Goal: Task Accomplishment & Management: Manage account settings

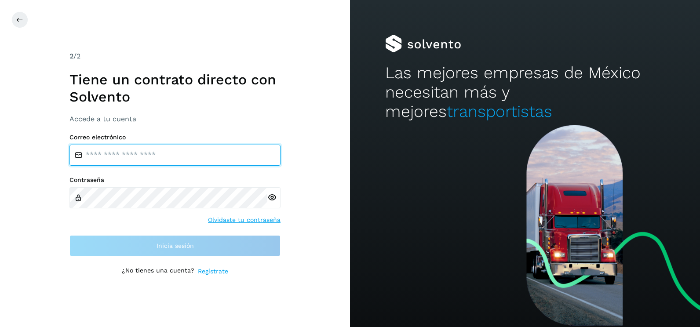
type input "**********"
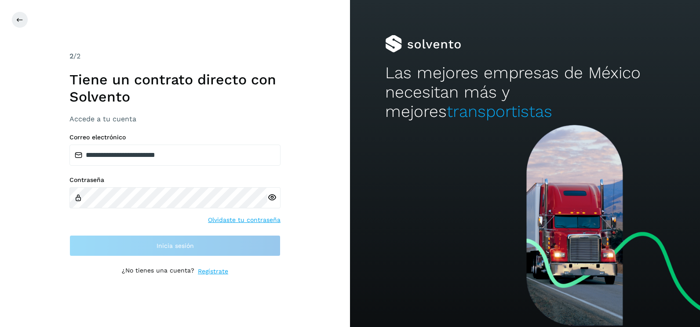
click at [339, 136] on div "**********" at bounding box center [175, 163] width 350 height 327
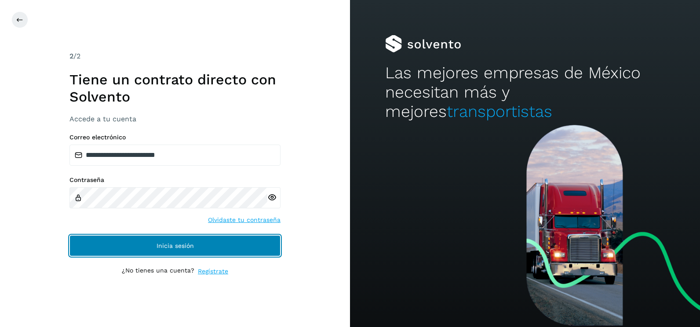
click at [254, 248] on button "Inicia sesión" at bounding box center [175, 245] width 211 height 21
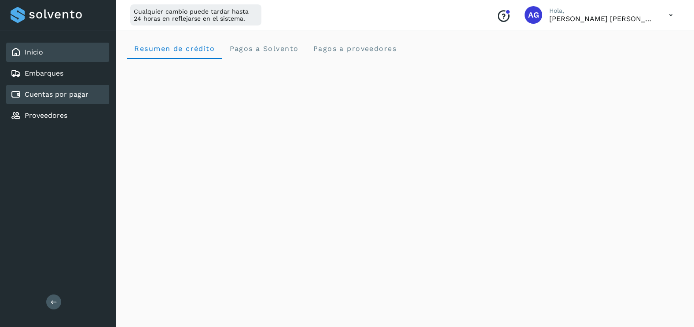
click at [59, 101] on div "Cuentas por pagar" at bounding box center [57, 94] width 103 height 19
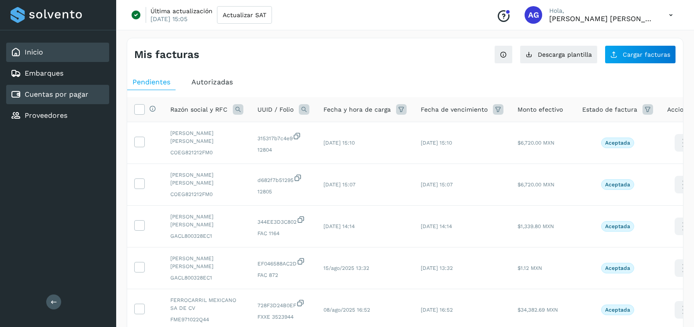
click at [71, 48] on div "Inicio" at bounding box center [57, 52] width 103 height 19
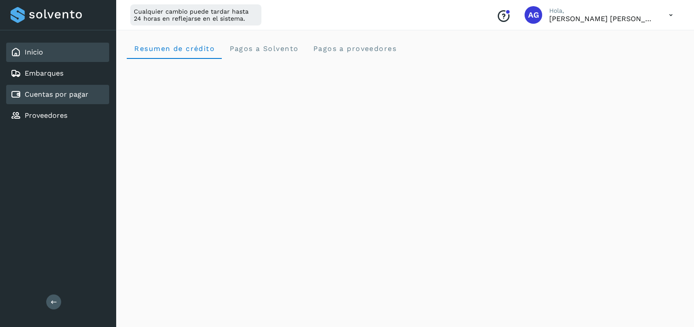
click at [95, 99] on div "Cuentas por pagar" at bounding box center [57, 94] width 103 height 19
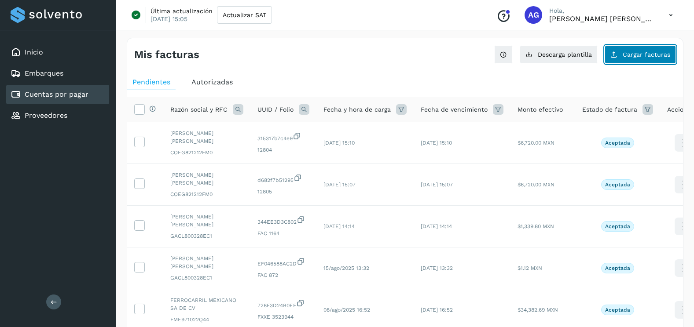
click at [652, 58] on button "Cargar facturas" at bounding box center [639, 54] width 71 height 18
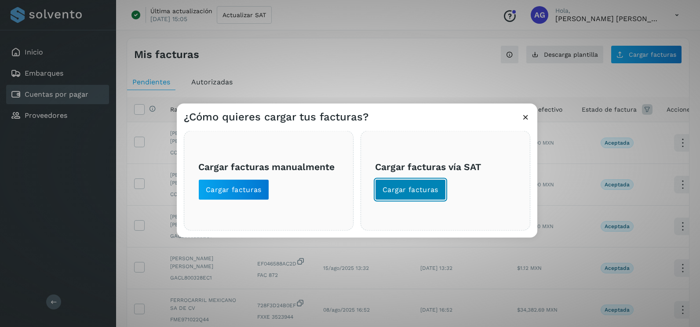
click at [415, 192] on span "Cargar facturas" at bounding box center [411, 190] width 56 height 10
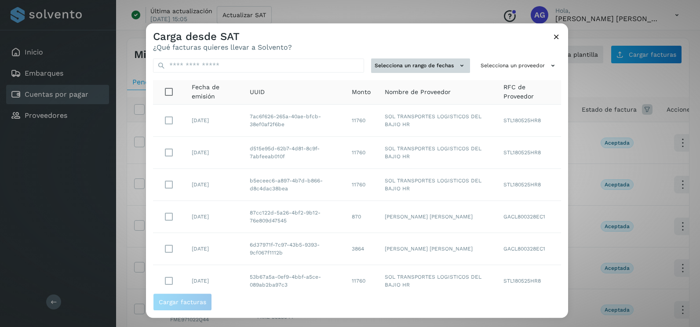
click at [432, 66] on button "Selecciona un rango de fechas" at bounding box center [420, 66] width 99 height 15
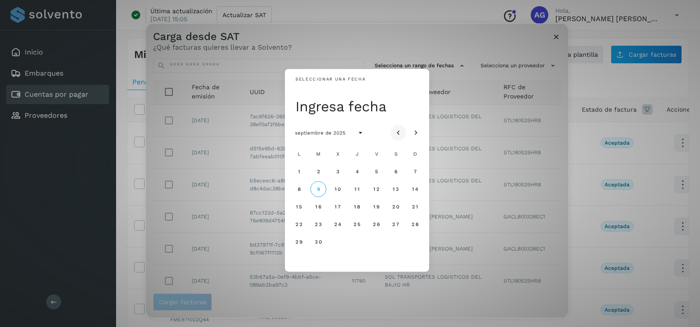
click at [402, 129] on icon "Mes anterior" at bounding box center [398, 133] width 9 height 9
click at [302, 242] on span "25" at bounding box center [298, 242] width 7 height 6
click at [315, 242] on span "26" at bounding box center [318, 242] width 7 height 6
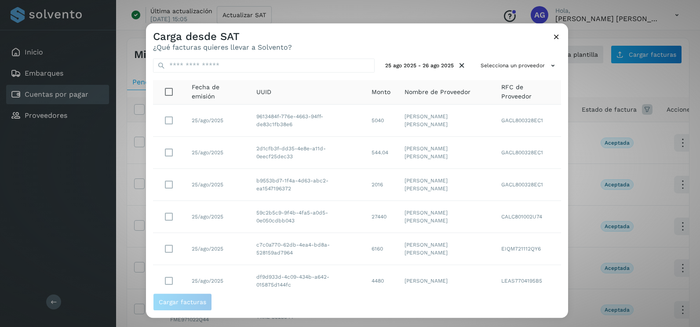
click at [525, 73] on div "25 ago 2025 - 26 ago 2025 Selecciona un proveedor Fecha de emisión UUID Monto N…" at bounding box center [357, 172] width 422 height 242
click at [525, 70] on button "Selecciona un proveedor" at bounding box center [519, 66] width 84 height 15
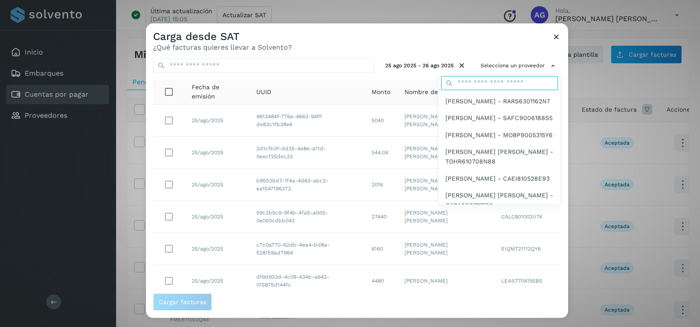
click at [475, 82] on input "text" at bounding box center [499, 83] width 117 height 14
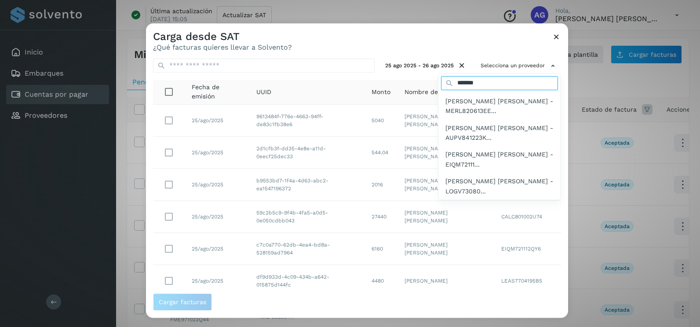
type input "**********"
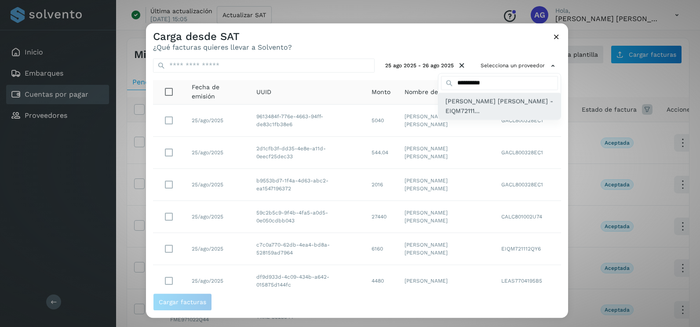
click at [452, 114] on span "[PERSON_NAME] - EIQM72111..." at bounding box center [500, 106] width 108 height 20
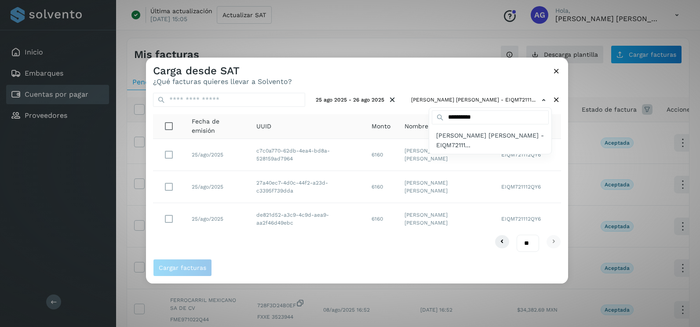
click at [465, 77] on div at bounding box center [496, 221] width 700 height 327
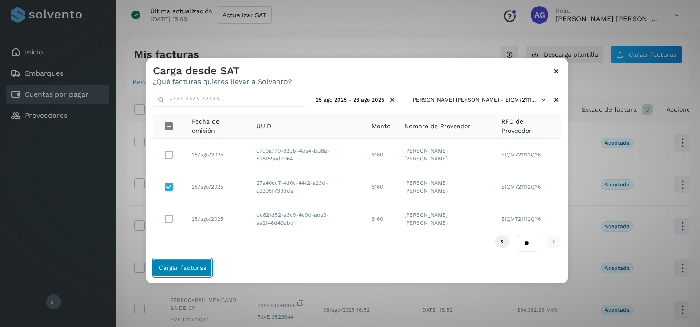
click at [204, 274] on button "Cargar facturas" at bounding box center [182, 268] width 59 height 18
click at [198, 265] on span "Cargar facturas" at bounding box center [183, 268] width 48 height 6
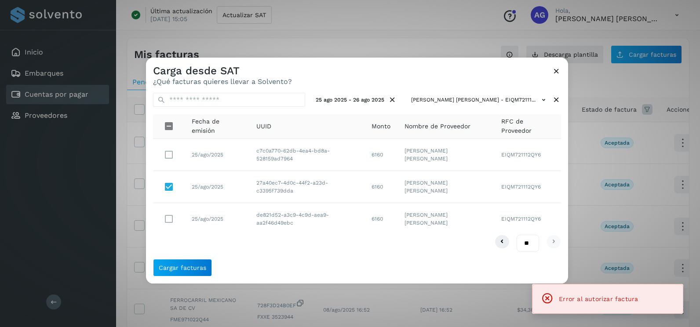
click at [194, 189] on td "25/ago/2025" at bounding box center [217, 187] width 65 height 32
click at [192, 264] on button "Cargar facturas" at bounding box center [182, 268] width 59 height 18
click at [192, 265] on span "Cargar facturas" at bounding box center [183, 268] width 48 height 6
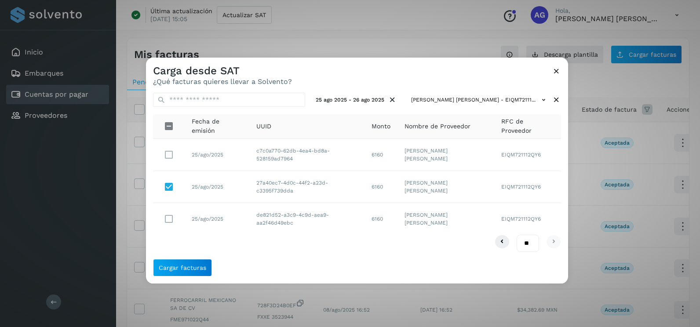
click at [557, 70] on icon at bounding box center [556, 70] width 9 height 9
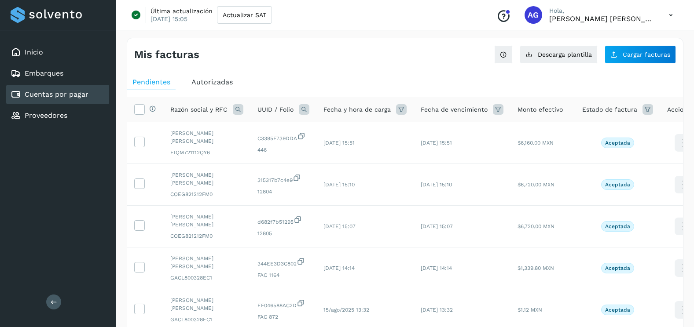
click at [619, 67] on div "Mis facturas Ver instrucciones para cargar Facturas Descarga plantilla Cargar f…" at bounding box center [405, 321] width 557 height 567
click at [625, 55] on span "Cargar facturas" at bounding box center [647, 54] width 48 height 6
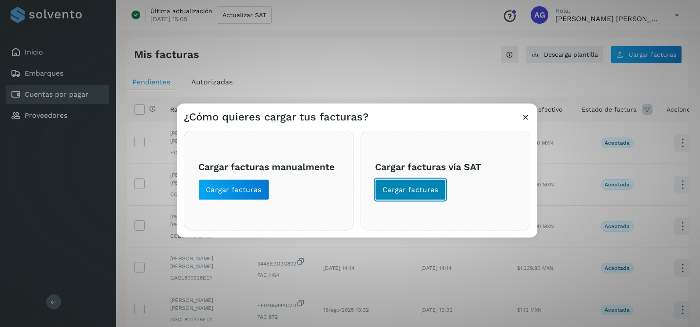
click at [427, 193] on span "Cargar facturas" at bounding box center [411, 190] width 56 height 10
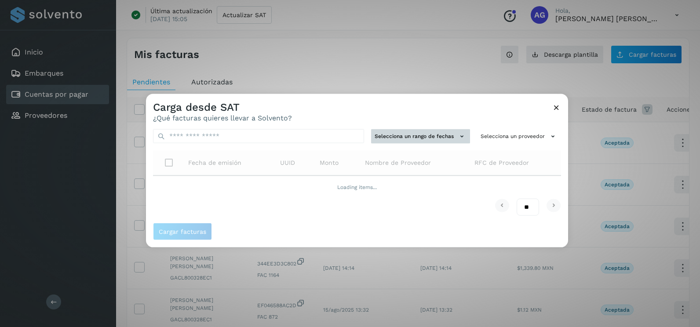
click at [416, 139] on button "Selecciona un rango de fechas" at bounding box center [420, 136] width 99 height 15
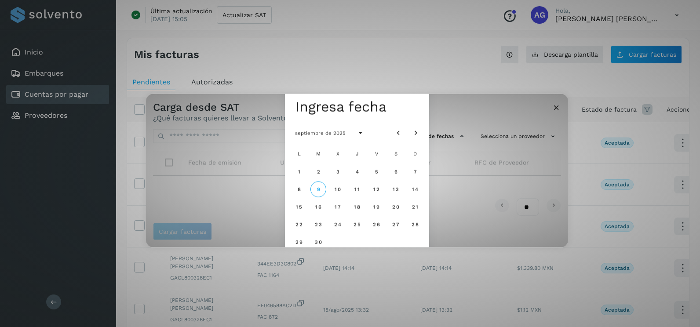
click at [405, 139] on div at bounding box center [407, 133] width 33 height 16
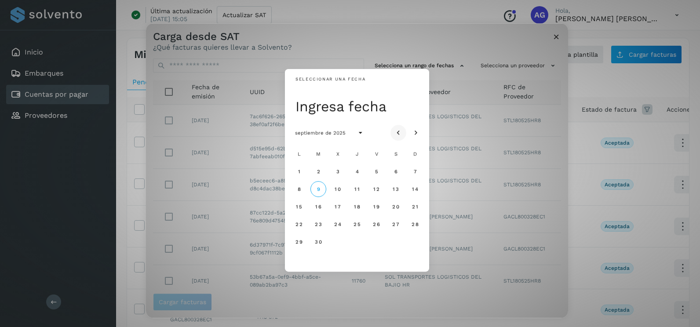
click at [398, 132] on icon "Mes anterior" at bounding box center [398, 133] width 9 height 9
click at [334, 227] on span "20" at bounding box center [337, 224] width 7 height 6
click at [359, 222] on span "21" at bounding box center [357, 224] width 7 height 6
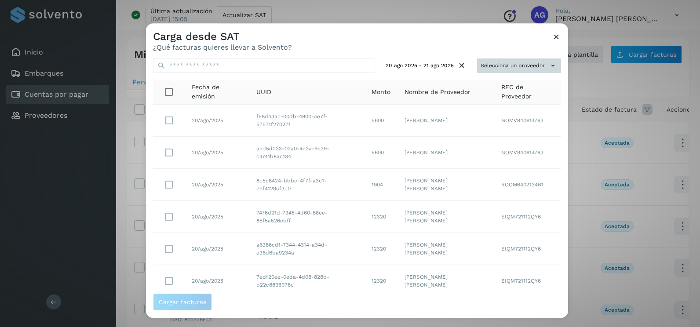
click at [549, 63] on icon at bounding box center [553, 65] width 9 height 9
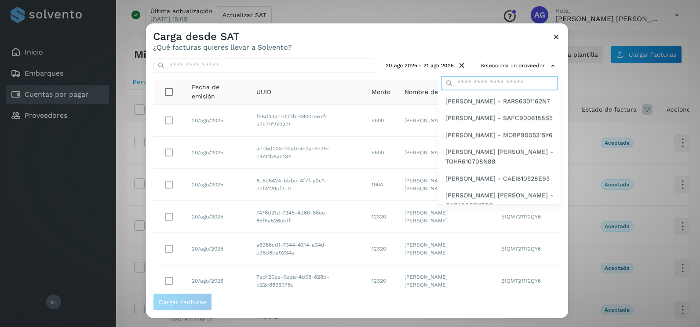
click at [480, 80] on input "text" at bounding box center [499, 83] width 117 height 14
type input "**********"
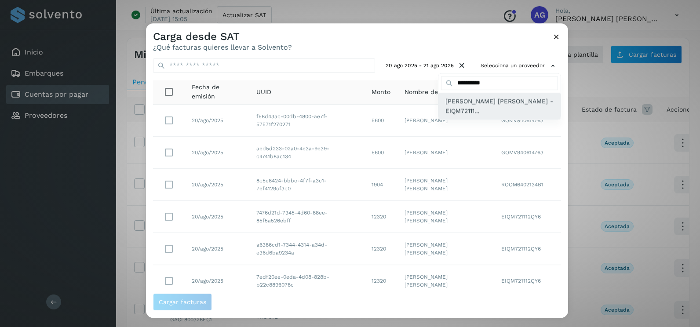
click at [477, 111] on span "[PERSON_NAME] - EIQM72111..." at bounding box center [500, 106] width 108 height 20
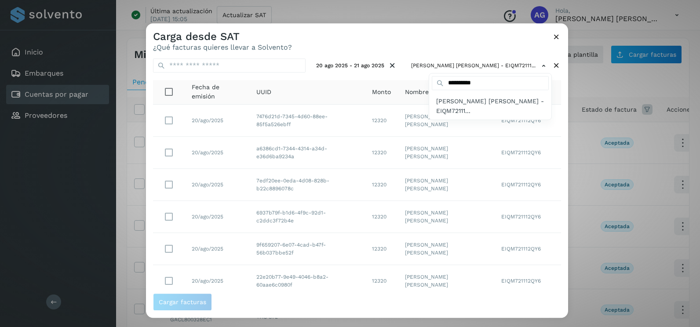
click at [456, 46] on div at bounding box center [496, 186] width 700 height 327
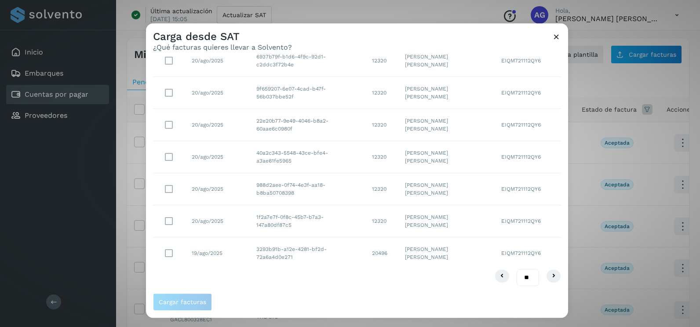
click at [518, 275] on select "** ** **" at bounding box center [528, 277] width 22 height 17
select select "**"
click at [517, 269] on select "** ** **" at bounding box center [528, 277] width 22 height 17
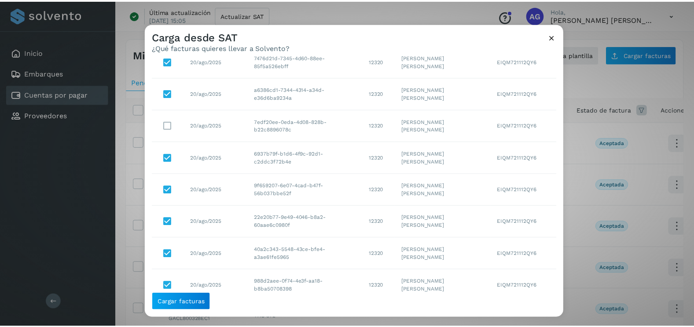
scroll to position [44, 0]
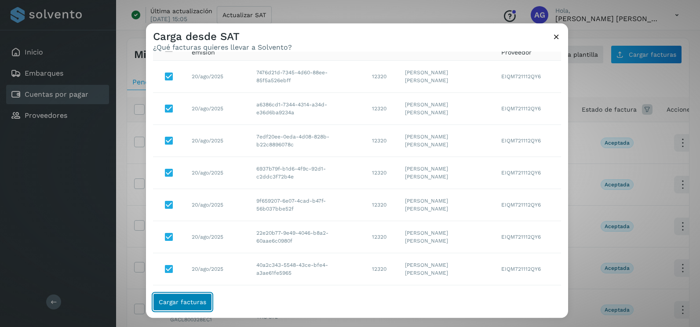
click at [200, 302] on span "Cargar facturas" at bounding box center [183, 302] width 48 height 6
click at [198, 302] on span "Cargar facturas" at bounding box center [183, 302] width 48 height 6
click at [554, 40] on icon at bounding box center [556, 36] width 9 height 9
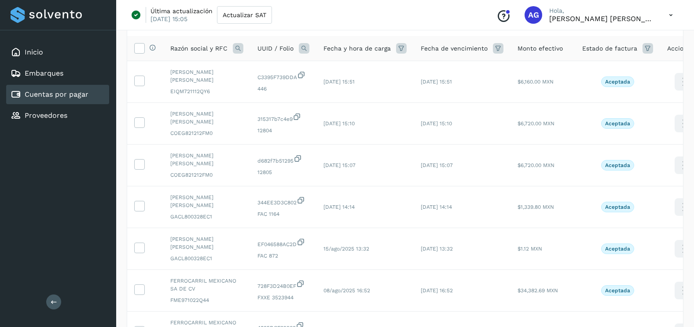
scroll to position [0, 0]
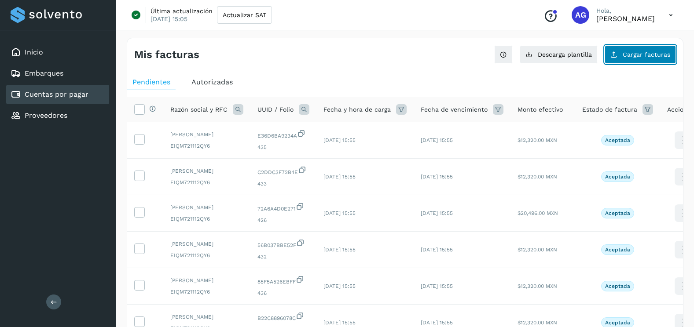
click at [634, 55] on span "Cargar facturas" at bounding box center [647, 54] width 48 height 6
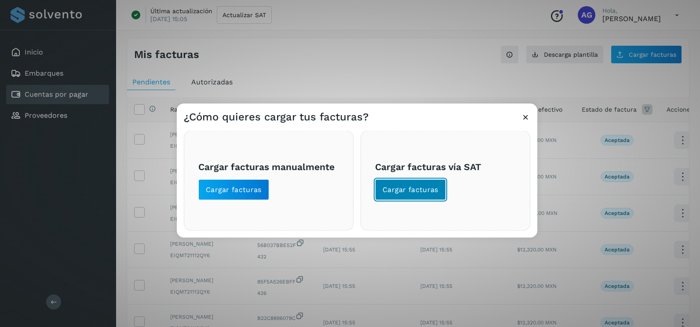
click at [412, 195] on button "Cargar facturas" at bounding box center [410, 189] width 71 height 21
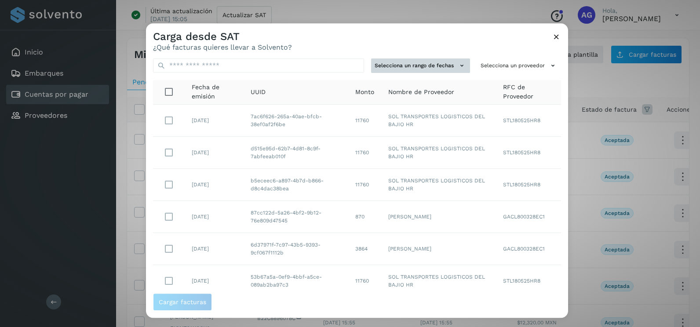
click at [442, 64] on button "Selecciona un rango de fechas" at bounding box center [420, 66] width 99 height 15
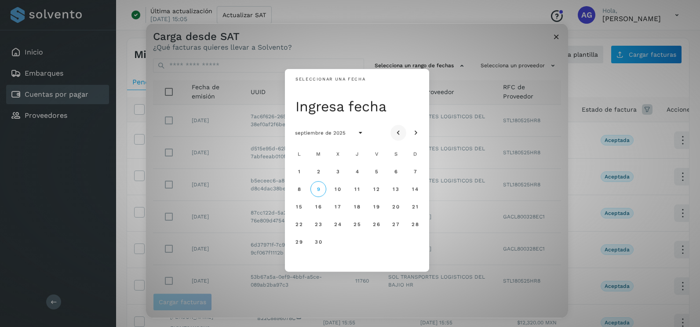
click at [402, 131] on icon "Mes anterior" at bounding box center [398, 133] width 9 height 9
click at [337, 245] on button "27" at bounding box center [338, 242] width 16 height 16
click at [355, 240] on span "28" at bounding box center [356, 242] width 7 height 6
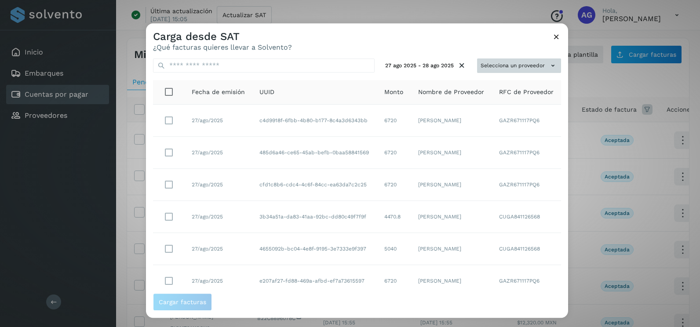
click at [496, 65] on button "Selecciona un proveedor" at bounding box center [519, 66] width 84 height 15
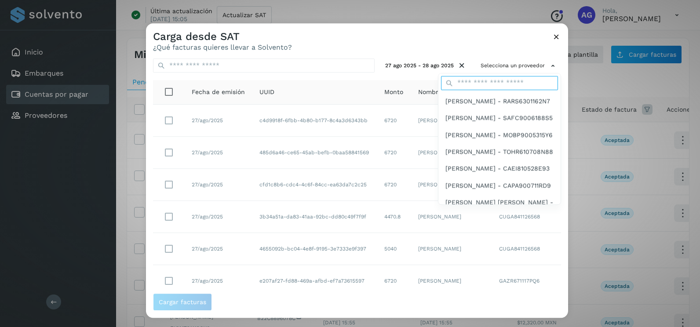
click at [485, 84] on input "text" at bounding box center [499, 83] width 117 height 14
type input "**********"
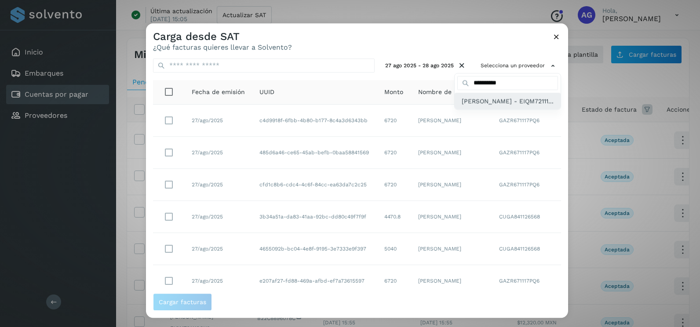
click at [485, 106] on span "[PERSON_NAME] [PERSON_NAME] - EIQM72111..." at bounding box center [508, 101] width 92 height 10
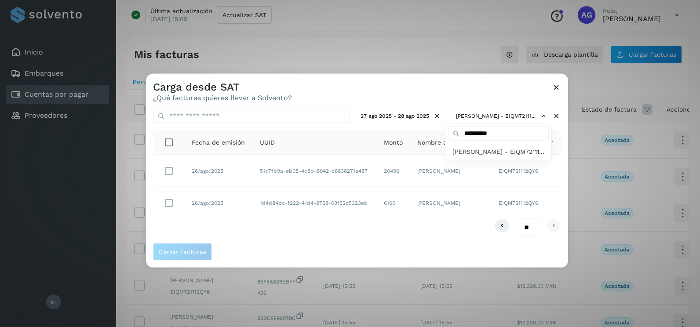
click at [168, 204] on div at bounding box center [496, 237] width 700 height 327
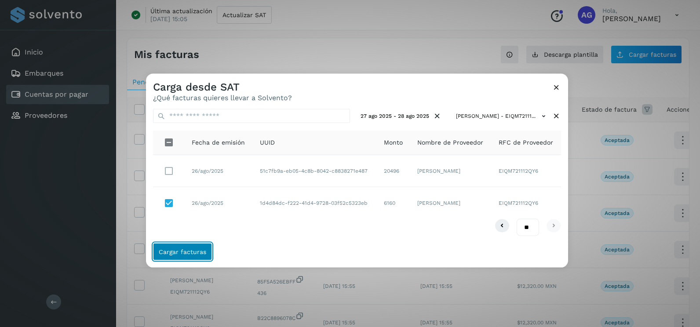
click at [201, 256] on button "Cargar facturas" at bounding box center [182, 252] width 59 height 18
click at [196, 255] on span "Cargar facturas" at bounding box center [183, 252] width 48 height 6
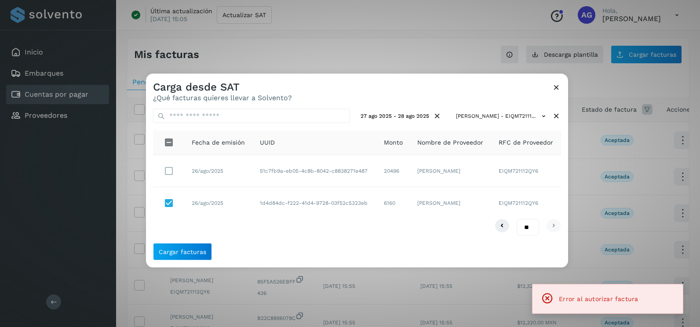
click at [561, 81] on div "Carga desde SAT ¿Qué facturas quieres llevar a Solvento?" at bounding box center [357, 88] width 422 height 28
click at [558, 88] on icon at bounding box center [556, 87] width 9 height 9
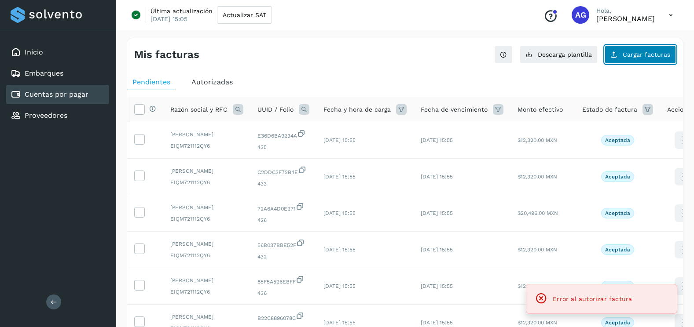
click at [643, 59] on button "Cargar facturas" at bounding box center [639, 54] width 71 height 18
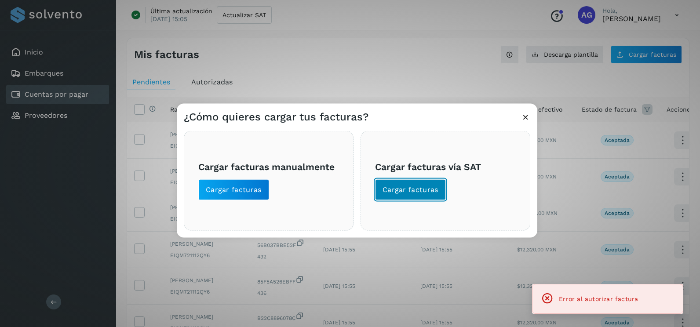
click at [407, 190] on span "Cargar facturas" at bounding box center [411, 190] width 56 height 10
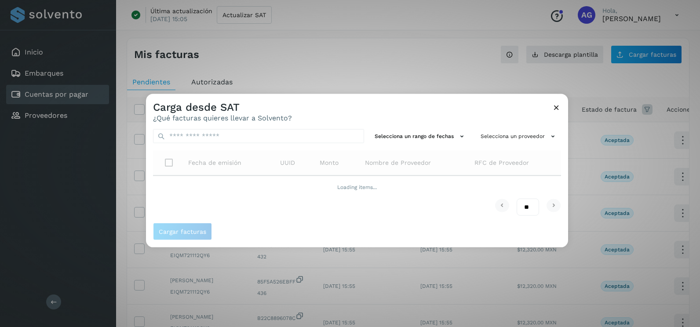
click at [441, 148] on div "Selecciona un rango de fechas Selecciona un proveedor Fecha de emisión UUID Mon…" at bounding box center [357, 172] width 422 height 101
click at [442, 139] on button "Selecciona un rango de fechas" at bounding box center [420, 136] width 99 height 15
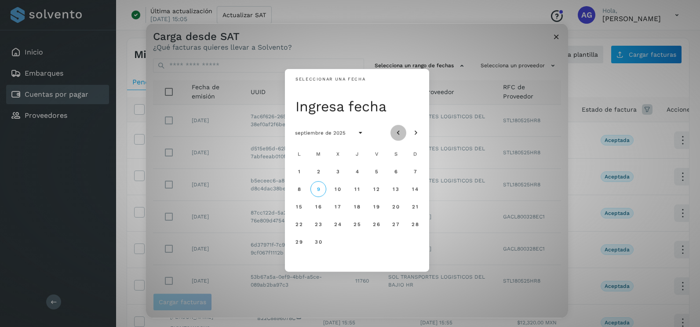
click at [402, 135] on icon "Mes anterior" at bounding box center [398, 133] width 9 height 9
click at [393, 226] on span "23" at bounding box center [395, 224] width 7 height 6
click at [412, 224] on span "24" at bounding box center [414, 224] width 7 height 6
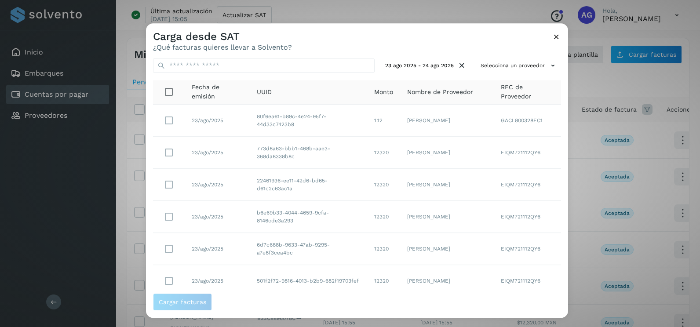
click at [520, 73] on div "23 ago 2025 - 24 ago 2025 Selecciona un proveedor Fecha de emisión UUID Monto N…" at bounding box center [357, 172] width 422 height 242
click at [524, 66] on button "Selecciona un proveedor" at bounding box center [519, 66] width 84 height 15
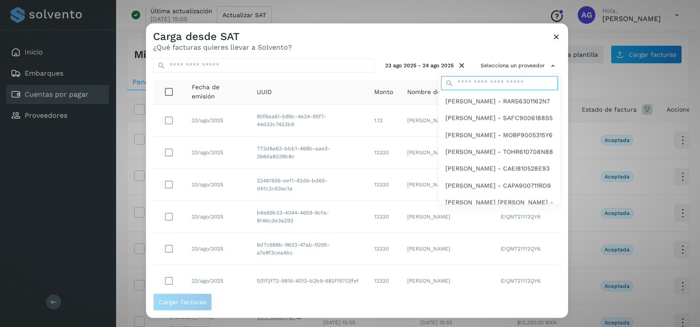
click at [495, 84] on input "text" at bounding box center [499, 83] width 117 height 14
type input "**********"
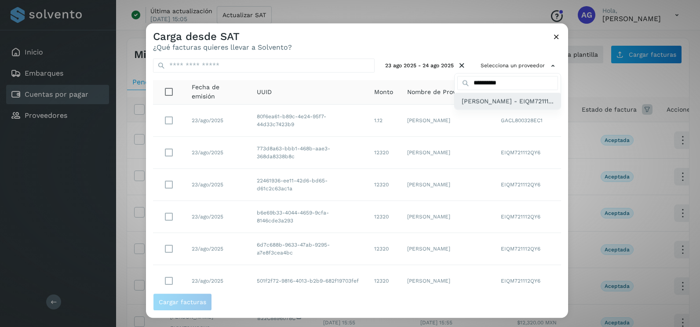
click at [492, 106] on span "MANUEL ALONSO ERIVES QUEZADA - EIQM72111..." at bounding box center [508, 101] width 92 height 10
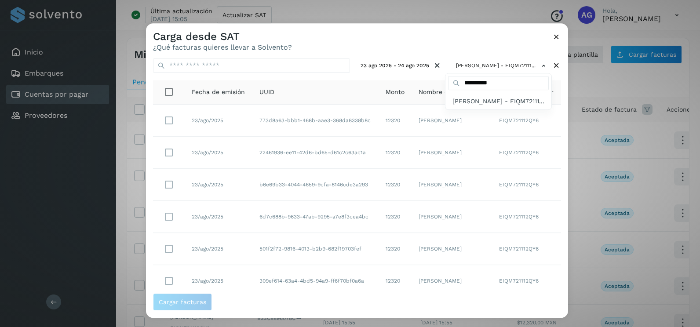
click at [348, 41] on div at bounding box center [496, 186] width 700 height 327
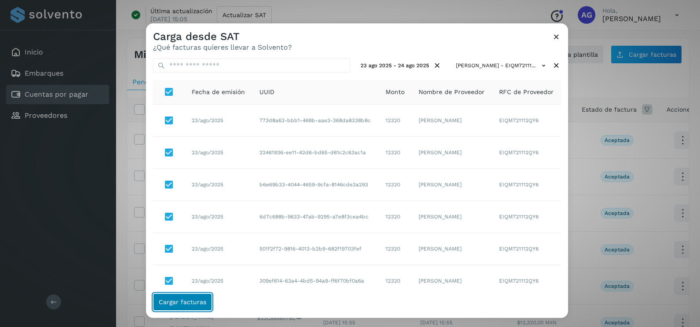
click at [198, 301] on span "Cargar facturas" at bounding box center [183, 302] width 48 height 6
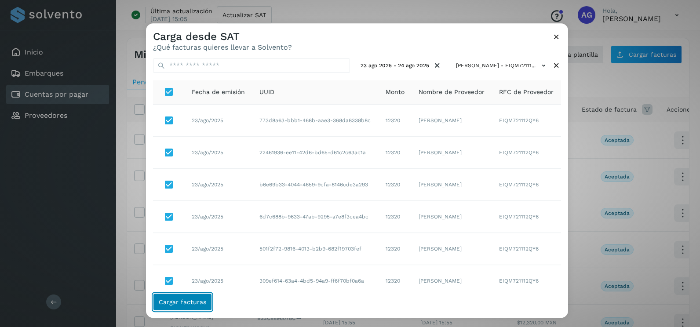
click at [198, 301] on span "Cargar facturas" at bounding box center [183, 302] width 48 height 6
click at [560, 32] on icon at bounding box center [556, 36] width 9 height 9
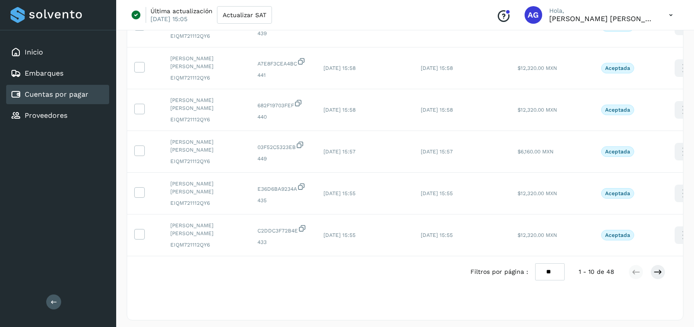
scroll to position [294, 0]
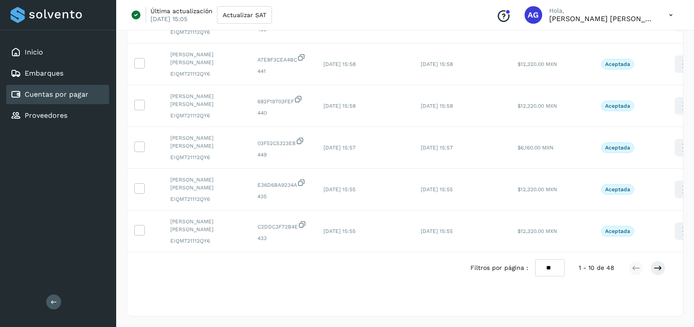
click at [546, 267] on select "** ** **" at bounding box center [549, 268] width 29 height 17
select select "**"
click at [535, 260] on select "** ** **" at bounding box center [549, 268] width 29 height 17
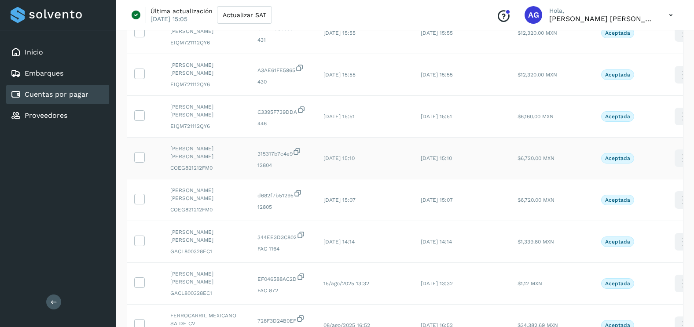
scroll to position [778, 0]
click at [141, 117] on icon at bounding box center [139, 115] width 9 height 9
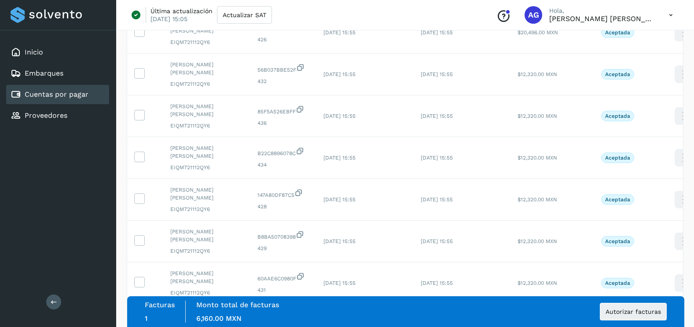
scroll to position [514, 0]
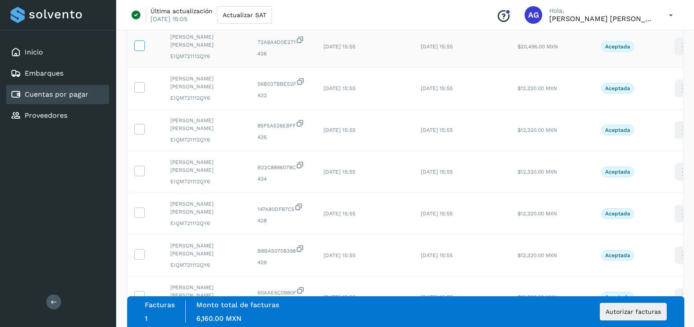
click at [140, 44] on icon at bounding box center [139, 44] width 9 height 9
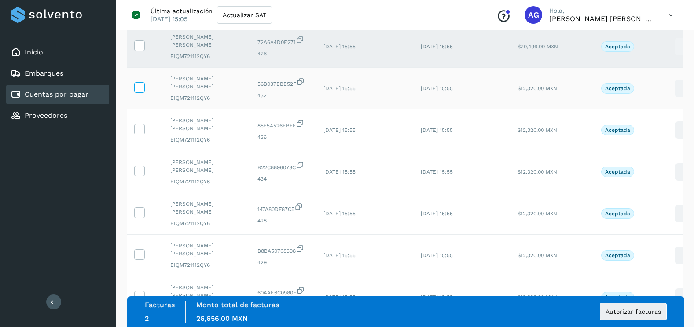
click at [142, 85] on icon at bounding box center [139, 86] width 9 height 9
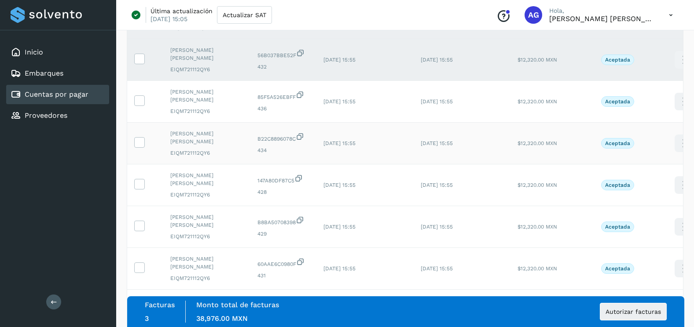
scroll to position [558, 0]
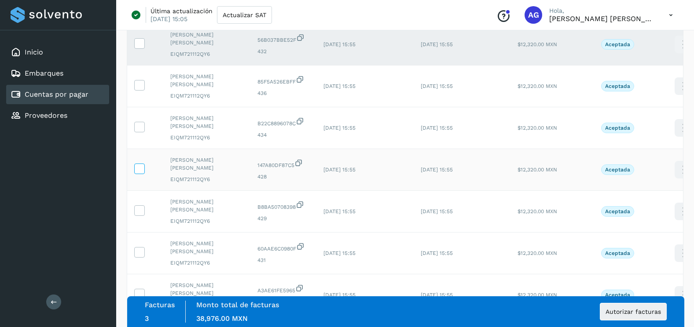
click at [139, 171] on icon at bounding box center [139, 168] width 9 height 9
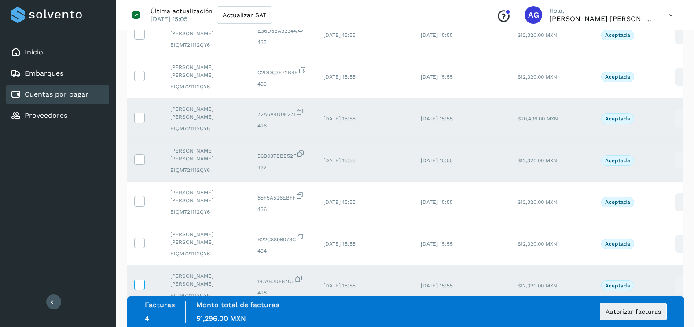
scroll to position [426, 0]
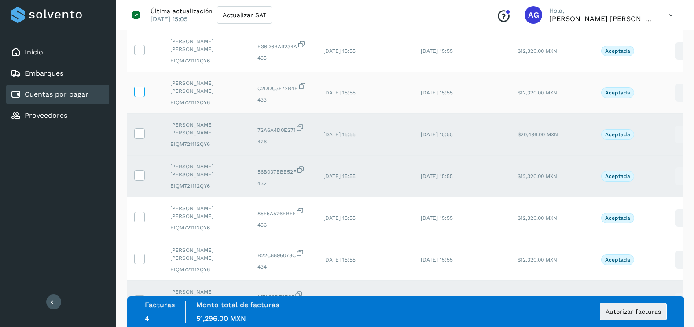
click at [143, 95] on icon at bounding box center [139, 91] width 9 height 9
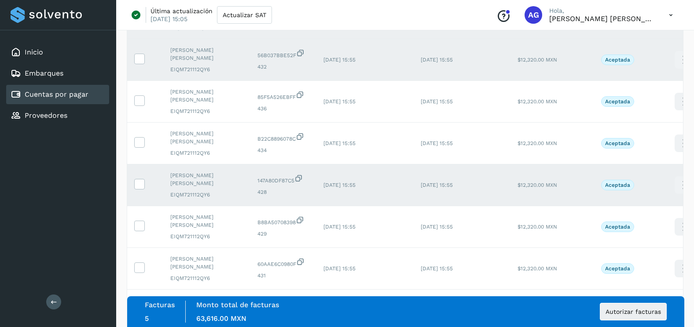
scroll to position [558, 0]
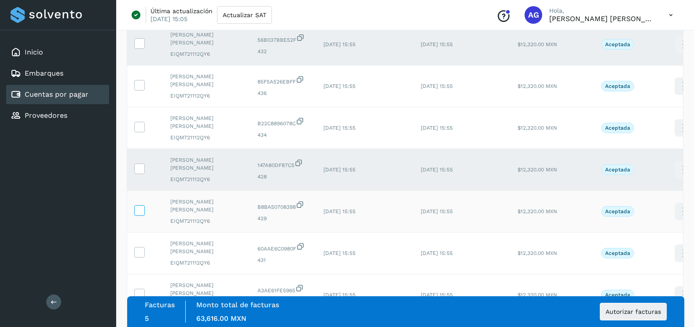
click at [138, 213] on icon at bounding box center [139, 209] width 9 height 9
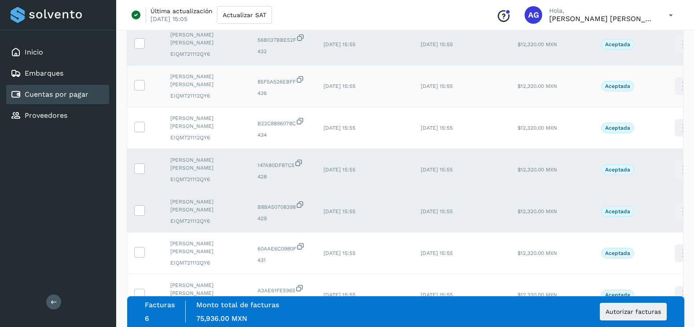
click at [146, 85] on td at bounding box center [145, 87] width 36 height 42
click at [137, 85] on icon at bounding box center [139, 84] width 9 height 9
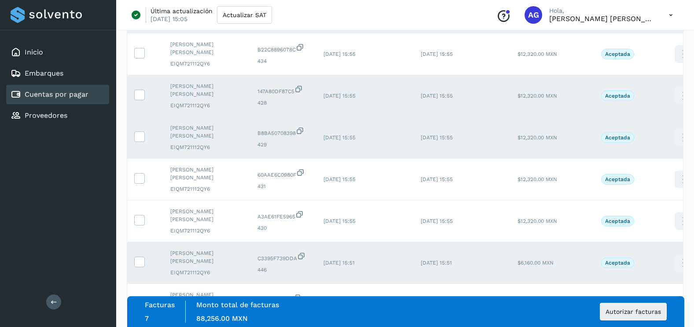
scroll to position [646, 0]
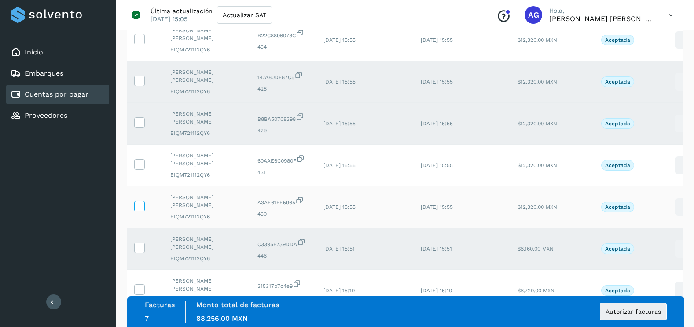
click at [144, 209] on label at bounding box center [139, 206] width 11 height 11
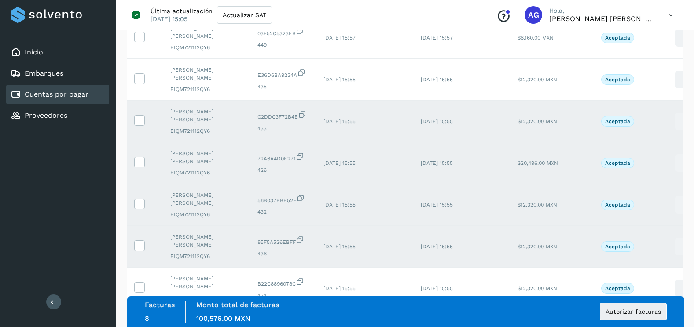
scroll to position [382, 0]
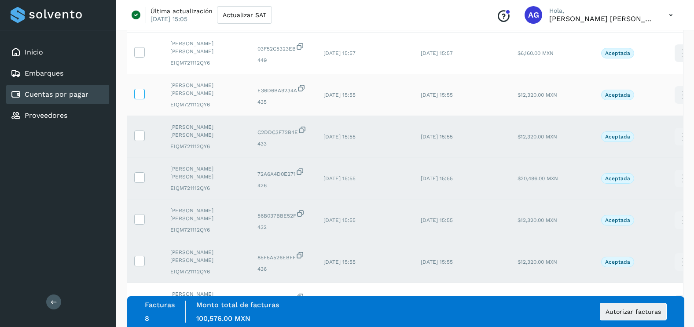
click at [142, 95] on icon at bounding box center [139, 93] width 9 height 9
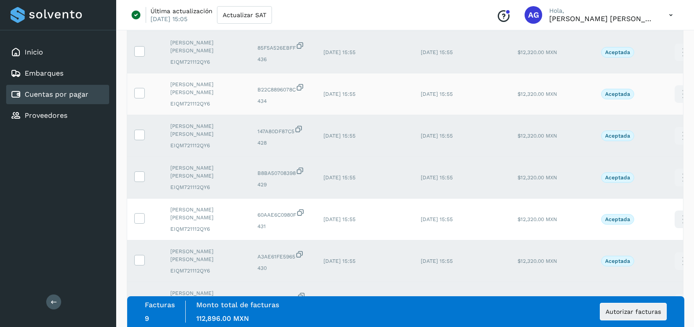
scroll to position [602, 0]
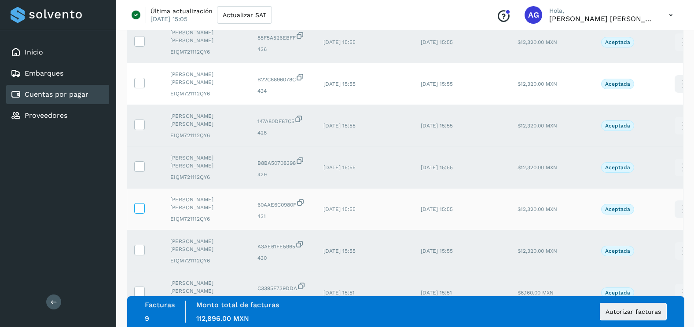
click at [142, 212] on icon at bounding box center [139, 207] width 9 height 9
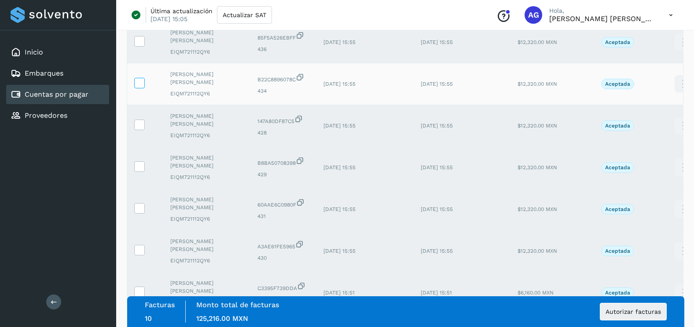
click at [140, 84] on icon at bounding box center [139, 82] width 9 height 9
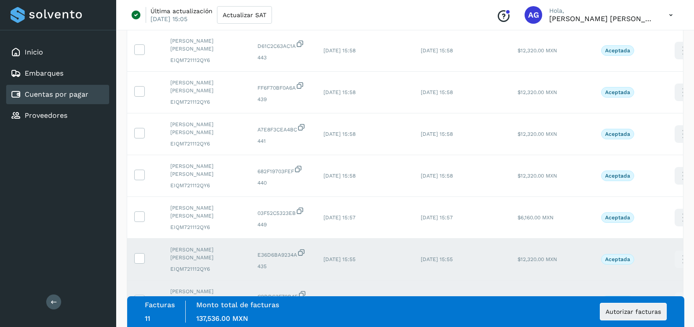
scroll to position [206, 0]
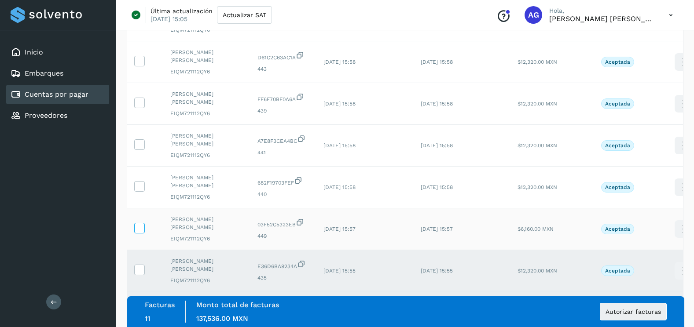
click at [139, 230] on icon at bounding box center [139, 227] width 9 height 9
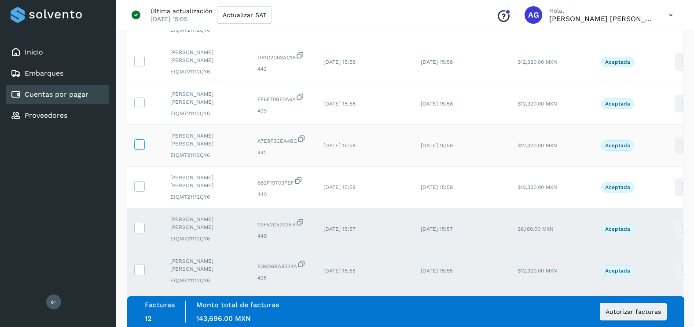
click at [139, 148] on icon at bounding box center [139, 143] width 9 height 9
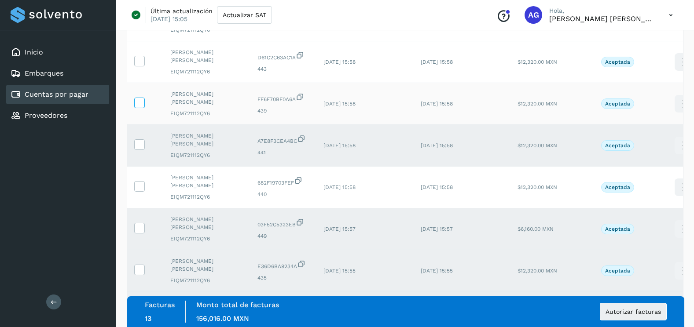
click at [143, 105] on icon at bounding box center [139, 102] width 9 height 9
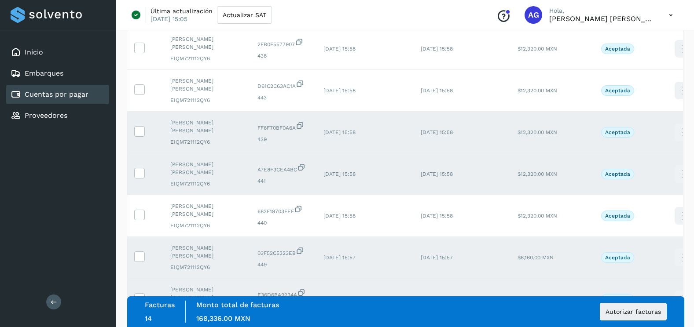
scroll to position [162, 0]
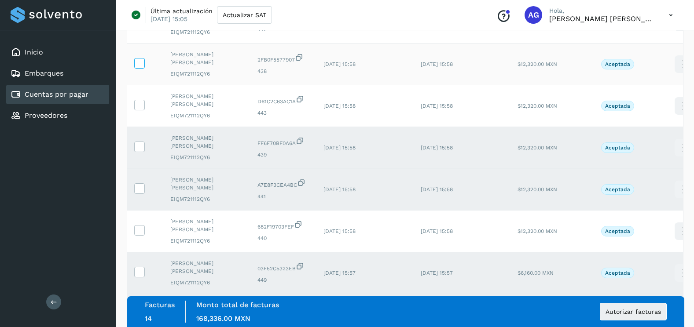
click at [140, 65] on icon at bounding box center [139, 62] width 9 height 9
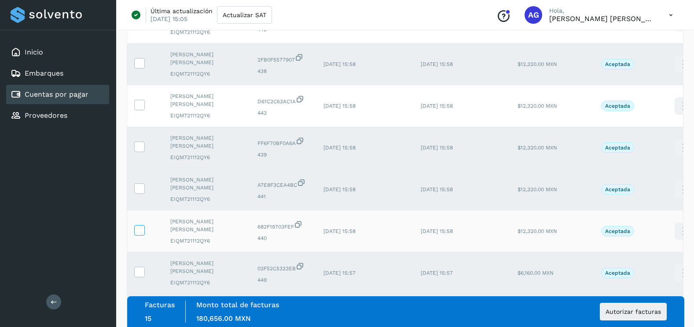
click at [142, 231] on icon at bounding box center [139, 229] width 9 height 9
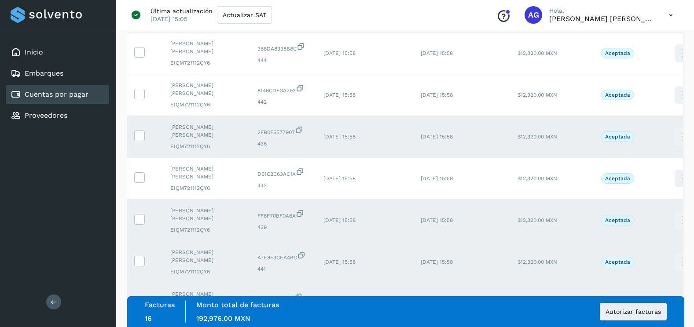
scroll to position [74, 0]
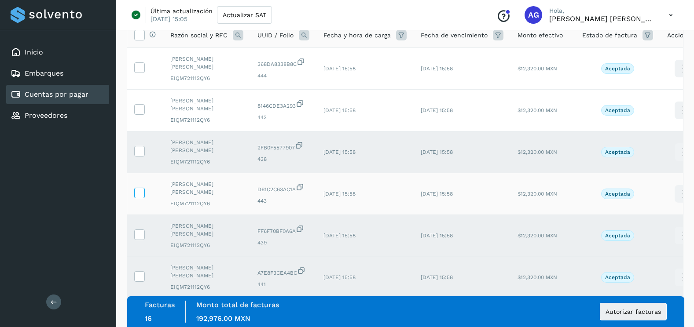
click at [144, 193] on label at bounding box center [139, 193] width 11 height 11
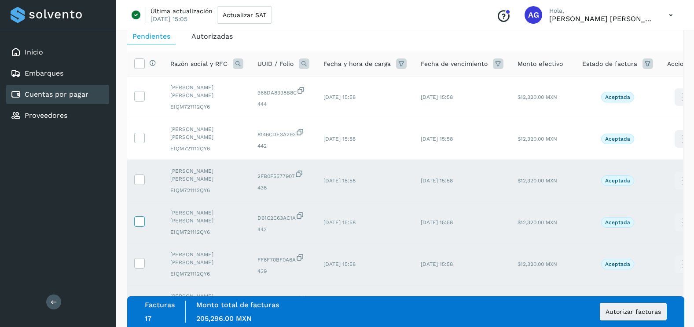
scroll to position [30, 0]
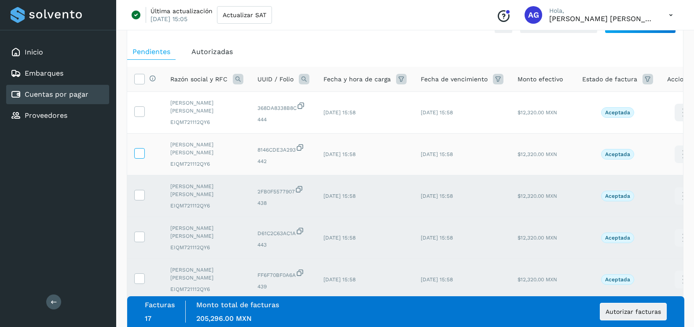
click at [138, 158] on span at bounding box center [139, 155] width 9 height 6
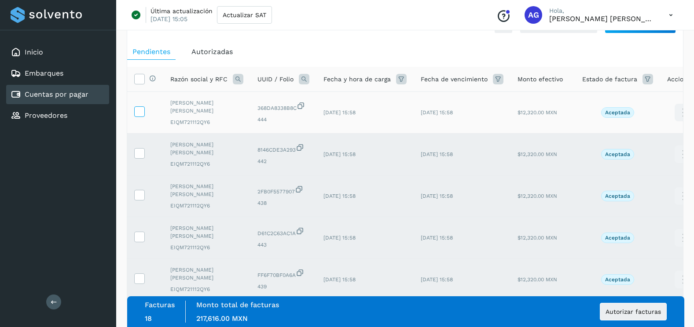
click at [139, 113] on icon at bounding box center [139, 110] width 9 height 9
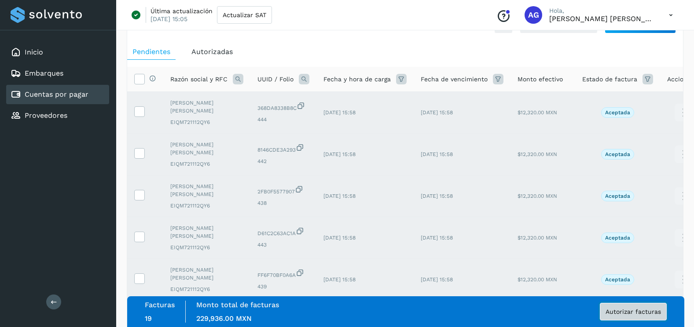
click at [655, 309] on span "Autorizar facturas" at bounding box center [632, 312] width 55 height 6
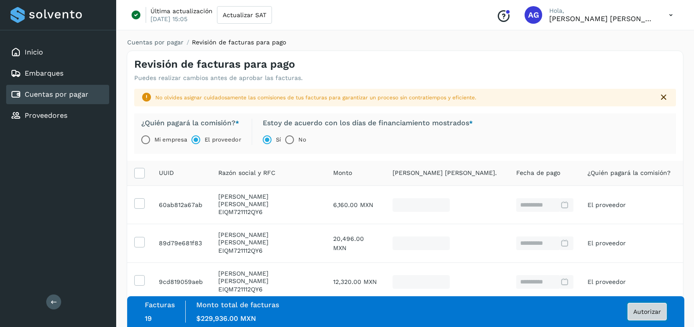
click at [642, 309] on span "Autorizar" at bounding box center [647, 312] width 28 height 6
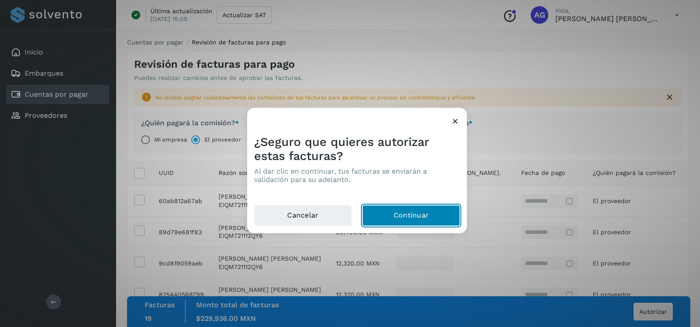
click at [433, 213] on button "Continuar" at bounding box center [412, 215] width 98 height 21
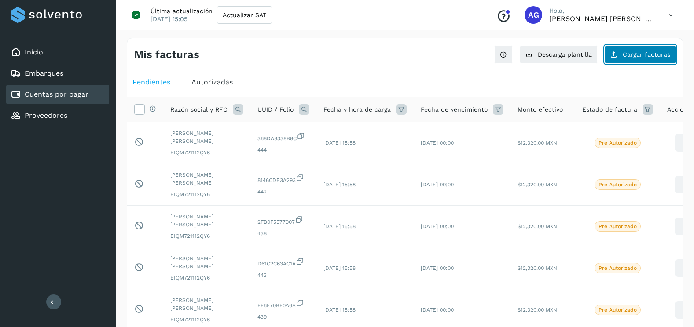
click at [627, 49] on button "Cargar facturas" at bounding box center [639, 54] width 71 height 18
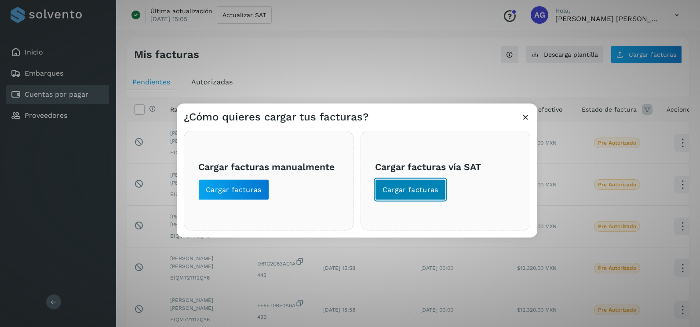
click at [418, 179] on button "Cargar facturas" at bounding box center [410, 189] width 71 height 21
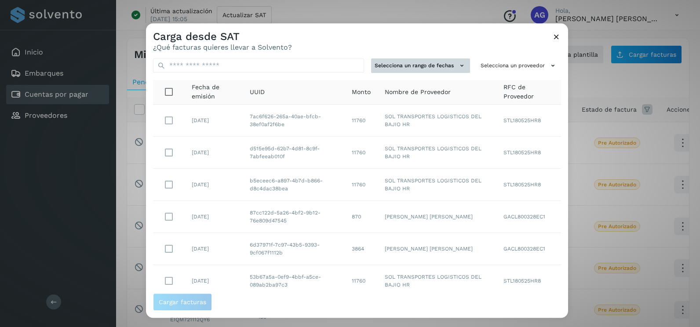
click at [445, 65] on button "Selecciona un rango de fechas" at bounding box center [420, 66] width 99 height 15
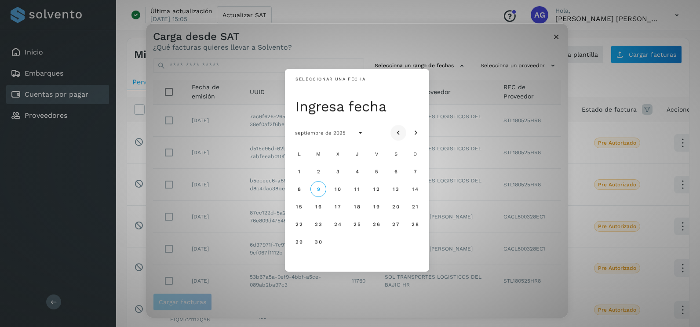
click at [399, 129] on icon "Mes anterior" at bounding box center [398, 133] width 9 height 9
click at [416, 225] on span "24" at bounding box center [414, 224] width 7 height 6
click at [302, 244] on span "25" at bounding box center [298, 242] width 7 height 6
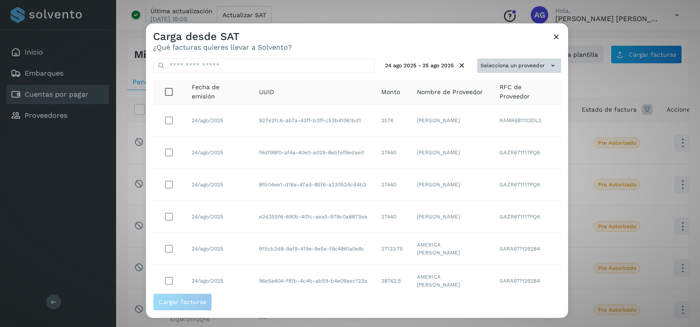
click at [541, 69] on button "Selecciona un proveedor" at bounding box center [519, 66] width 84 height 15
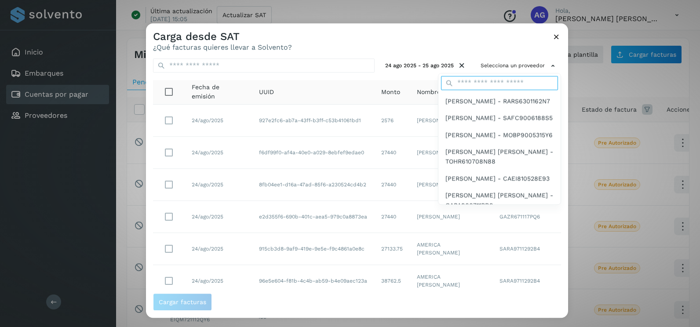
click at [482, 86] on input "text" at bounding box center [499, 83] width 117 height 14
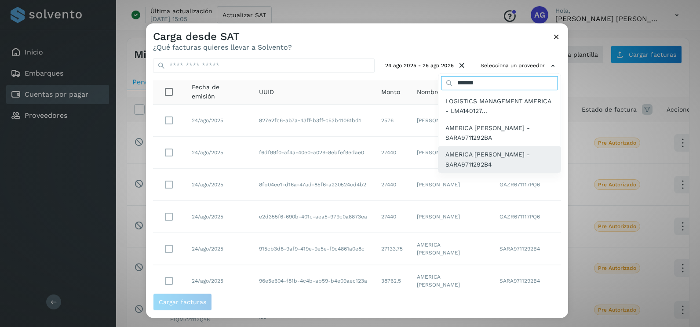
type input "*******"
click at [494, 159] on span "AMERICA [PERSON_NAME] - SARA9711292B4" at bounding box center [500, 160] width 108 height 20
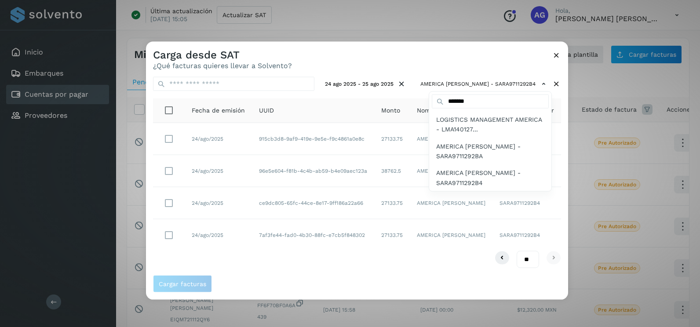
click at [171, 169] on div at bounding box center [496, 205] width 700 height 327
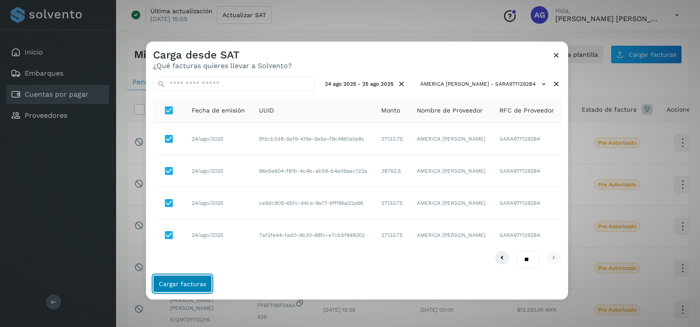
click at [194, 281] on span "Cargar facturas" at bounding box center [183, 284] width 48 height 6
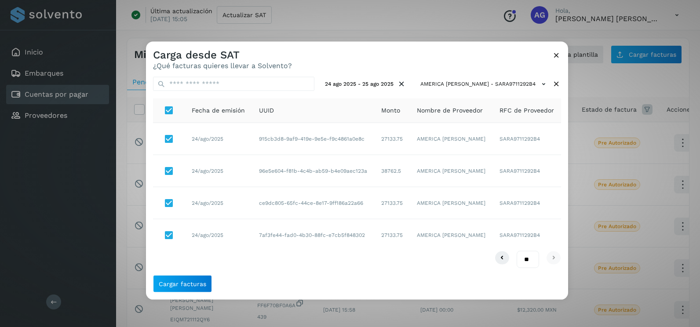
click at [558, 55] on icon at bounding box center [556, 55] width 9 height 9
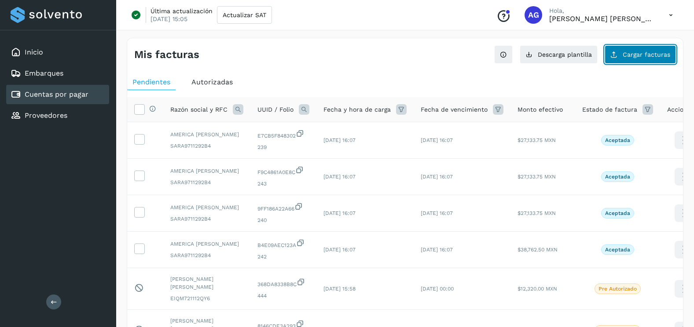
click at [650, 62] on button "Cargar facturas" at bounding box center [639, 54] width 71 height 18
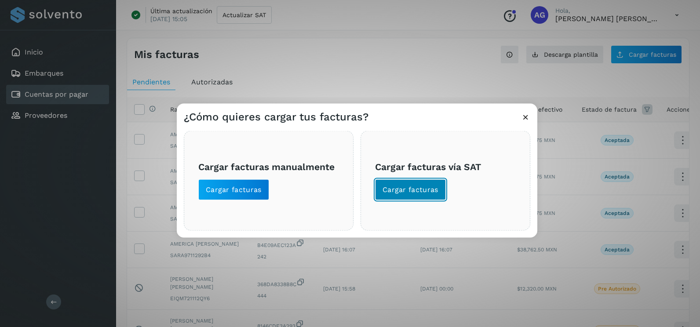
click at [407, 186] on span "Cargar facturas" at bounding box center [411, 190] width 56 height 10
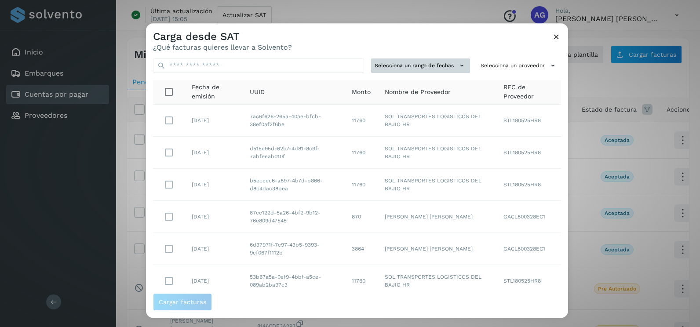
click at [449, 70] on button "Selecciona un rango de fechas" at bounding box center [420, 66] width 99 height 15
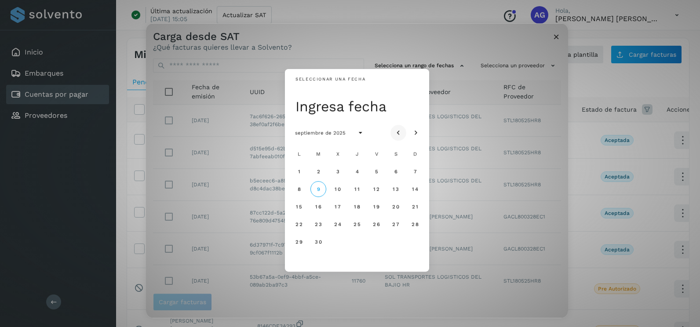
click at [402, 132] on icon "Mes anterior" at bounding box center [398, 133] width 9 height 9
click at [416, 211] on button "17" at bounding box center [415, 207] width 16 height 16
click at [298, 224] on span "18" at bounding box center [299, 224] width 7 height 6
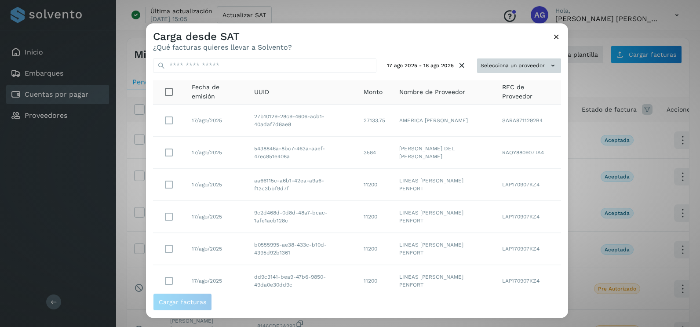
click at [549, 62] on icon at bounding box center [553, 65] width 9 height 9
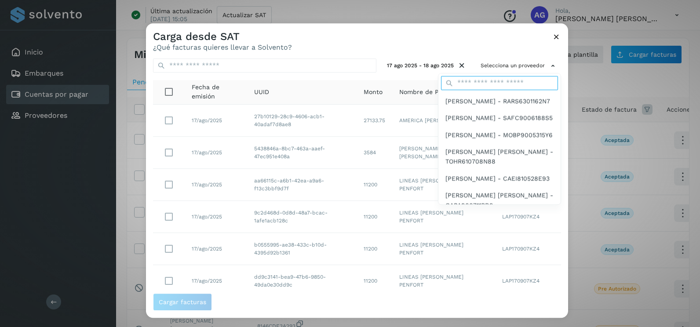
click at [477, 82] on input "text" at bounding box center [499, 83] width 117 height 14
type input "*******"
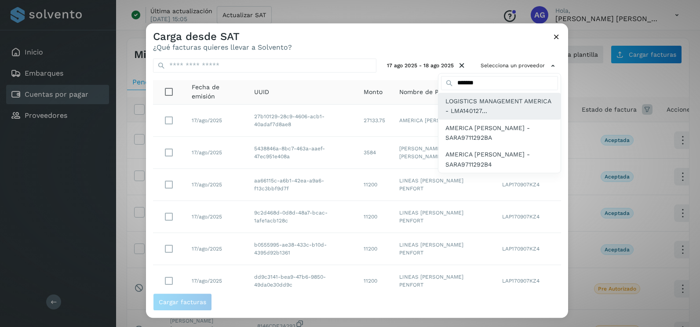
click at [478, 111] on span "LOGISTICS MANAGEMENT AMERICA - LMA140127..." at bounding box center [500, 106] width 108 height 20
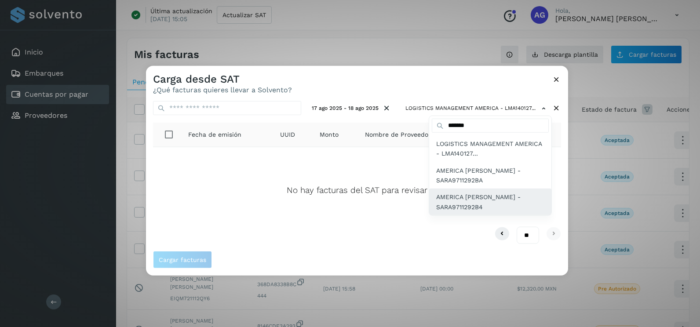
click at [489, 201] on span "AMERICA SANCHEZ RIVERO - SARA9711292B4" at bounding box center [490, 202] width 108 height 20
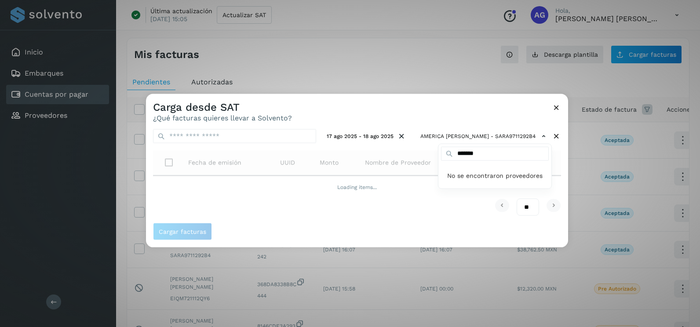
click at [334, 119] on div at bounding box center [496, 257] width 700 height 327
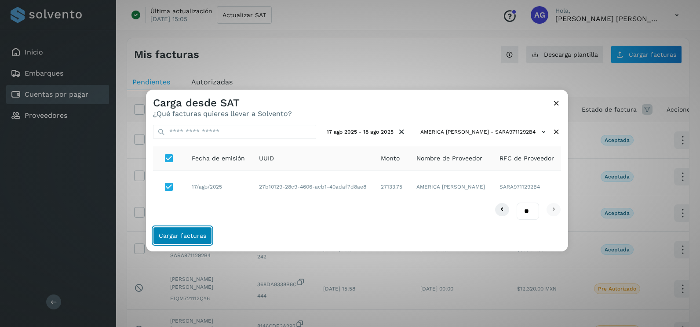
click at [182, 230] on button "Cargar facturas" at bounding box center [182, 236] width 59 height 18
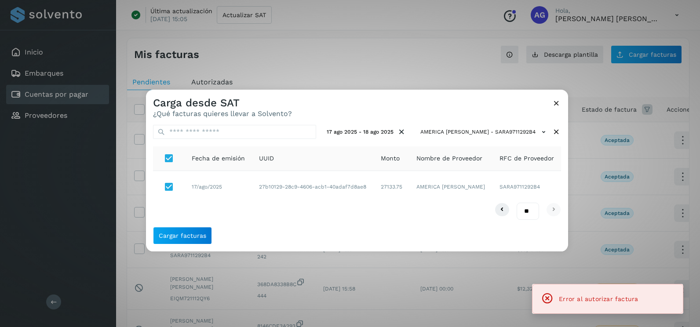
click at [558, 103] on icon at bounding box center [556, 103] width 9 height 9
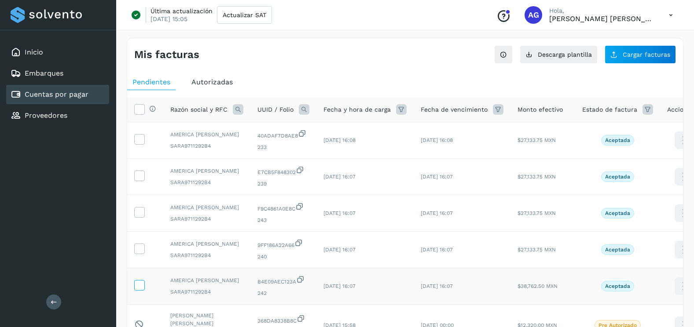
click at [140, 283] on icon at bounding box center [139, 284] width 9 height 9
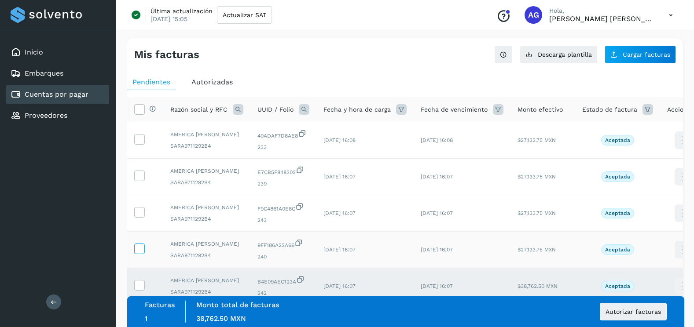
click at [139, 249] on icon at bounding box center [139, 248] width 9 height 9
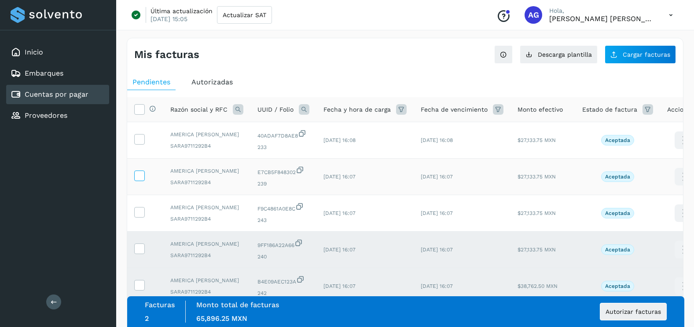
click at [142, 178] on icon at bounding box center [139, 175] width 9 height 9
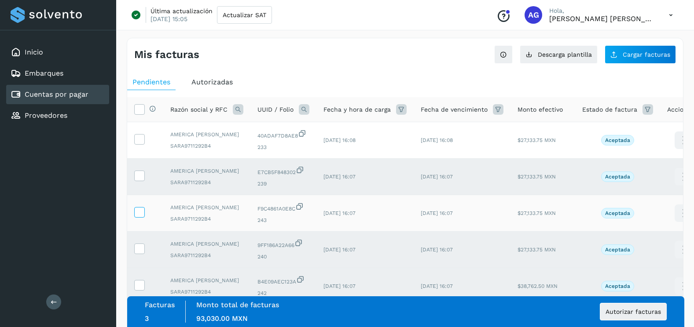
click at [141, 211] on icon at bounding box center [139, 211] width 9 height 9
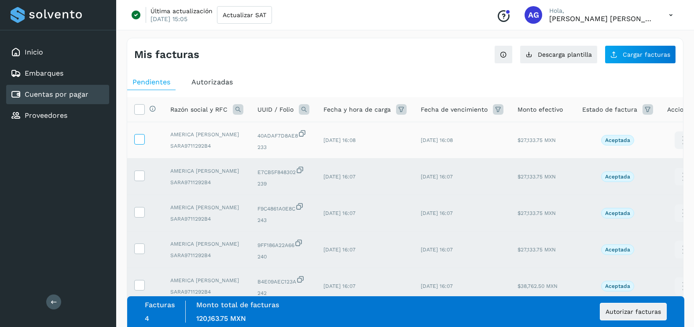
click at [142, 142] on icon at bounding box center [139, 138] width 9 height 9
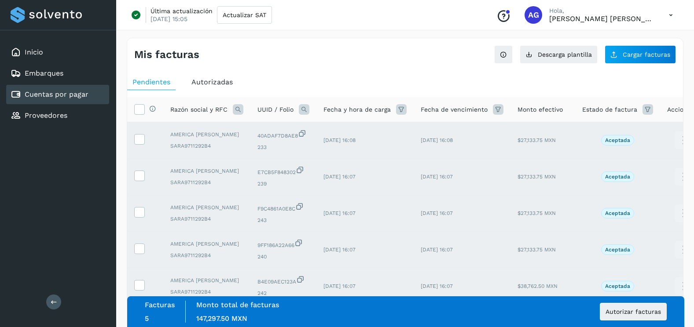
click at [204, 206] on span "AMERICA SANCHEZ RIVERO" at bounding box center [206, 208] width 73 height 8
click at [645, 315] on span "Autorizar facturas" at bounding box center [632, 312] width 55 height 6
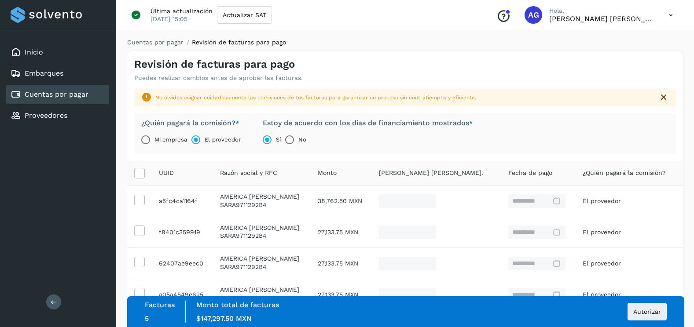
click at [667, 321] on div "Facturas 5 Monto total de facturas Monto $147,297.50 MXN Autorizar" at bounding box center [405, 312] width 557 height 31
click at [667, 316] on div "Facturas 5 Monto total de facturas Monto $147,297.50 MXN Autorizar" at bounding box center [405, 312] width 557 height 31
click at [658, 302] on div "Facturas 5 Monto total de facturas Monto $147,297.50 MXN Autorizar" at bounding box center [406, 312] width 522 height 22
click at [658, 314] on span "Autorizar" at bounding box center [647, 312] width 28 height 6
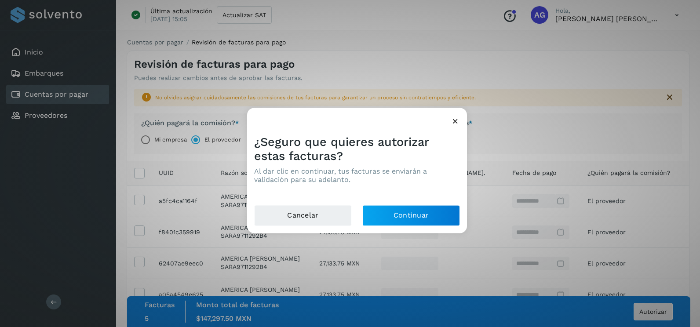
click at [457, 121] on icon at bounding box center [455, 121] width 9 height 9
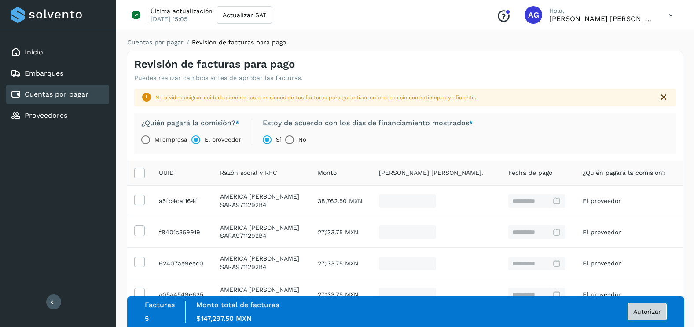
click at [648, 316] on button "Autorizar" at bounding box center [646, 312] width 39 height 18
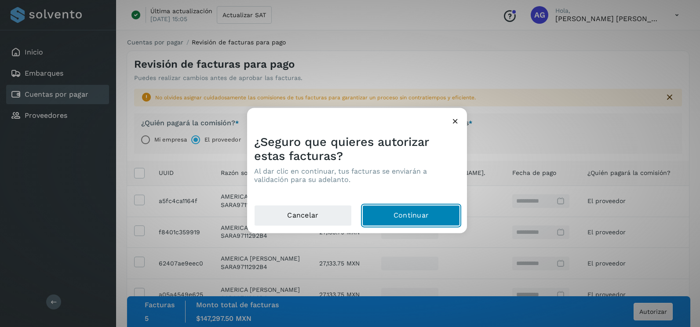
click at [394, 214] on button "Continuar" at bounding box center [412, 215] width 98 height 21
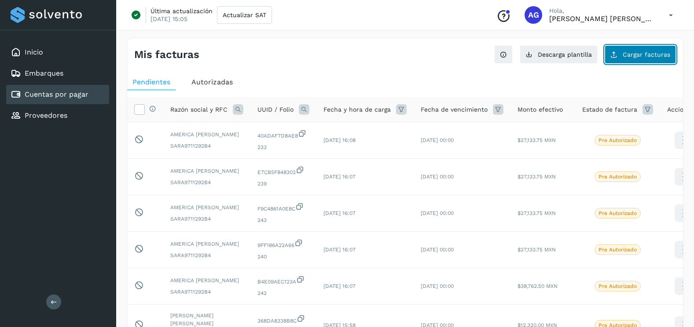
click at [642, 47] on button "Cargar facturas" at bounding box center [639, 54] width 71 height 18
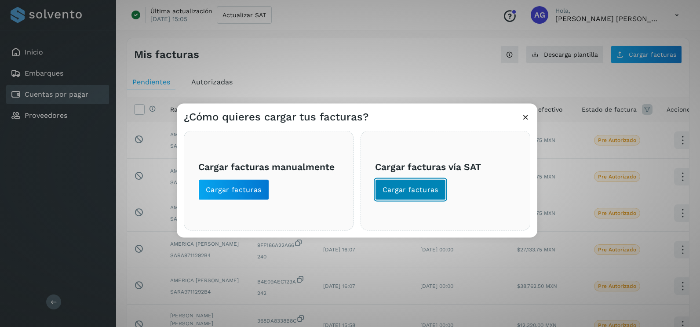
click at [430, 193] on span "Cargar facturas" at bounding box center [411, 190] width 56 height 10
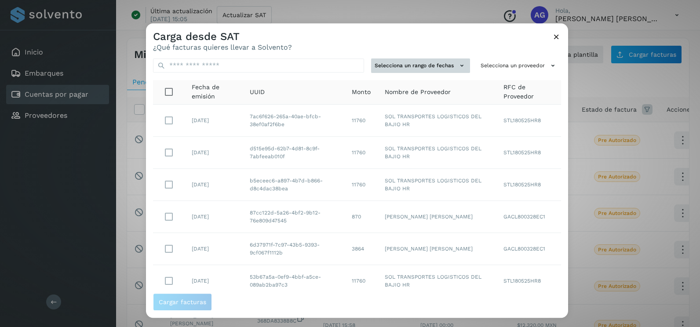
click at [434, 69] on button "Selecciona un rango de fechas" at bounding box center [420, 66] width 99 height 15
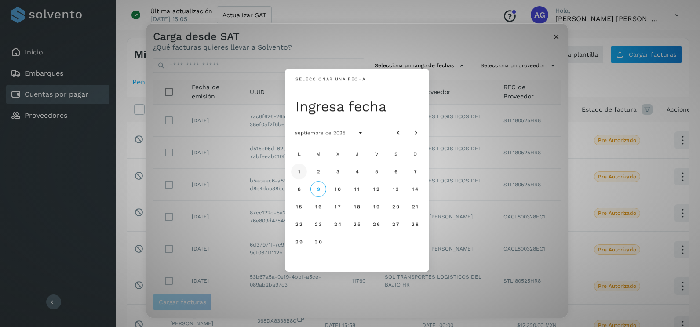
click at [300, 169] on span "1" at bounding box center [298, 171] width 3 height 6
click at [319, 171] on span "2" at bounding box center [318, 171] width 4 height 6
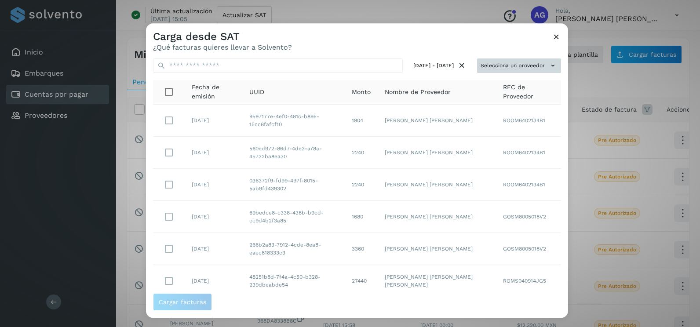
click at [507, 66] on button "Selecciona un proveedor" at bounding box center [519, 66] width 84 height 15
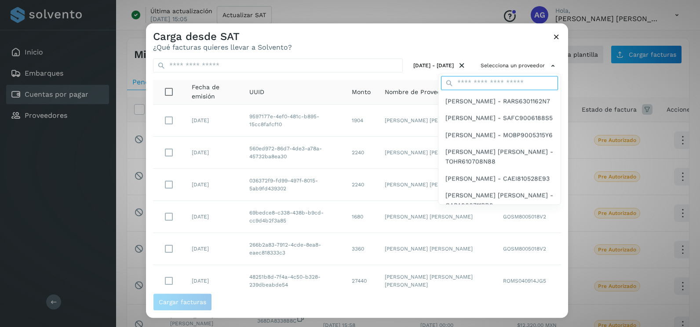
click at [467, 84] on input "text" at bounding box center [499, 83] width 117 height 14
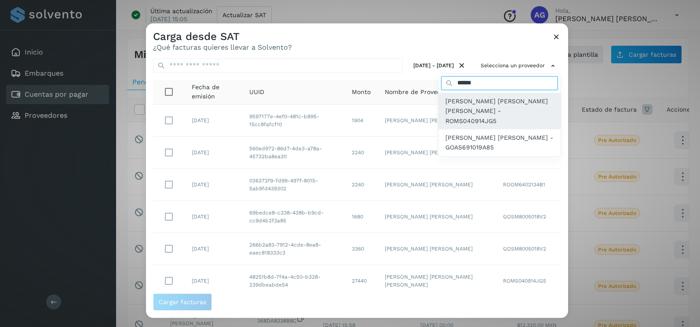
type input "******"
click at [493, 114] on span "[PERSON_NAME] [PERSON_NAME] [PERSON_NAME] - ROMS040914JG5" at bounding box center [500, 110] width 108 height 29
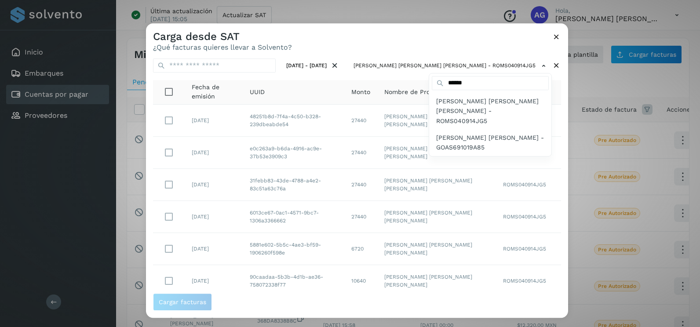
click at [498, 114] on span "SERGIO DAVID ROJAS MOTE - ROMS040914JG5" at bounding box center [490, 110] width 108 height 29
click at [559, 151] on div at bounding box center [496, 186] width 700 height 327
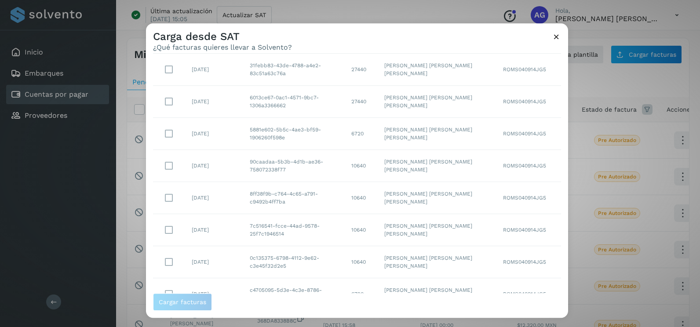
scroll to position [156, 0]
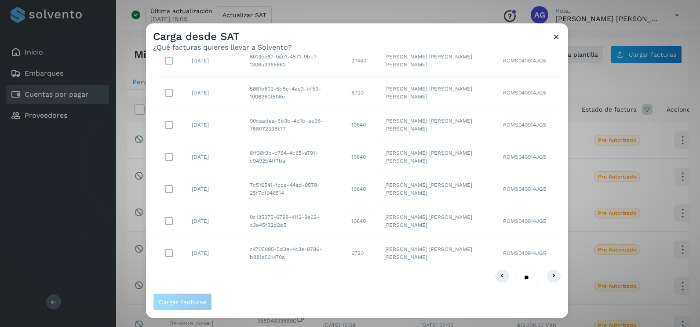
click at [524, 277] on select "** ** **" at bounding box center [528, 277] width 22 height 17
select select "**"
click at [517, 269] on select "** ** **" at bounding box center [528, 277] width 22 height 17
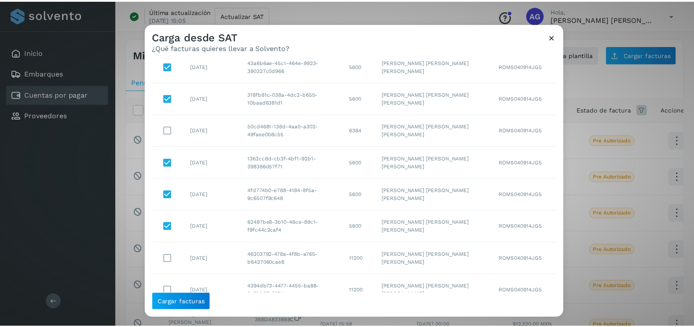
scroll to position [606, 0]
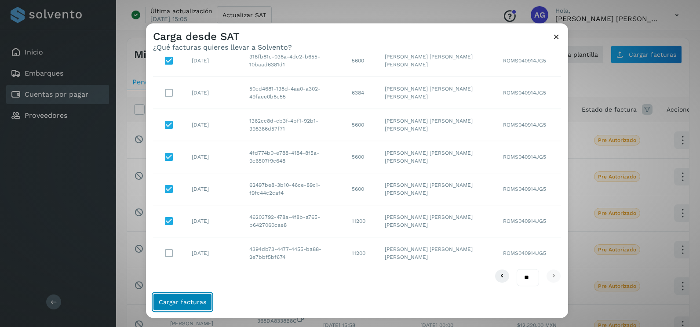
click at [205, 304] on button "Cargar facturas" at bounding box center [182, 302] width 59 height 18
click at [183, 301] on span "Cargar facturas" at bounding box center [183, 302] width 48 height 6
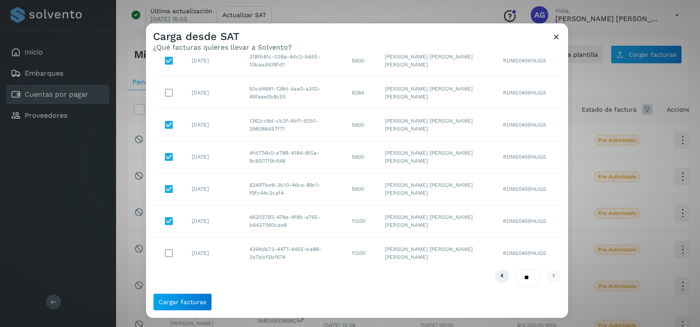
click at [556, 37] on icon at bounding box center [556, 36] width 9 height 9
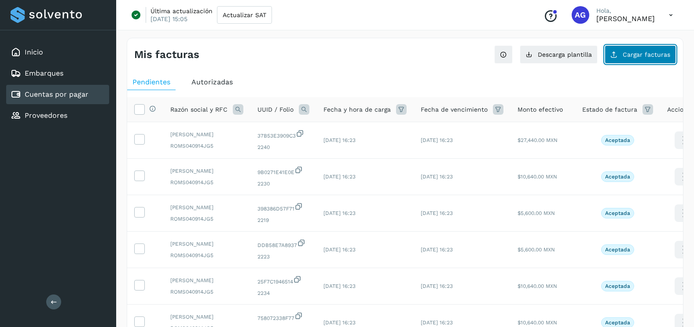
click at [661, 61] on button "Cargar facturas" at bounding box center [639, 54] width 71 height 18
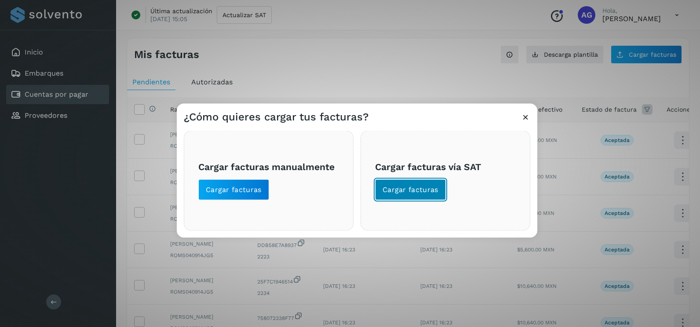
click at [435, 190] on span "Cargar facturas" at bounding box center [411, 190] width 56 height 10
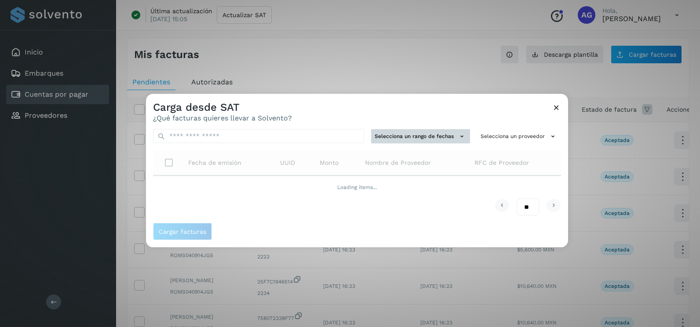
click at [438, 141] on button "Selecciona un rango de fechas" at bounding box center [420, 136] width 99 height 15
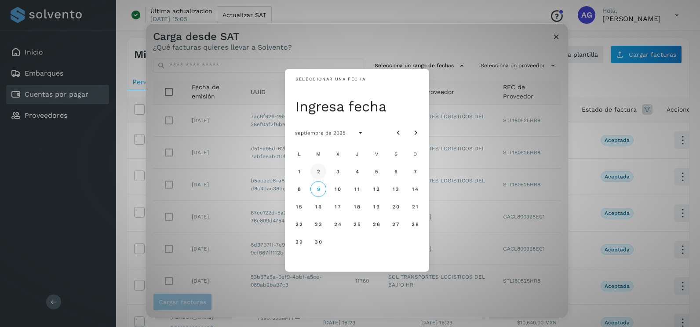
click at [319, 170] on span "2" at bounding box center [318, 171] width 4 height 6
click at [337, 173] on span "3" at bounding box center [338, 171] width 4 height 6
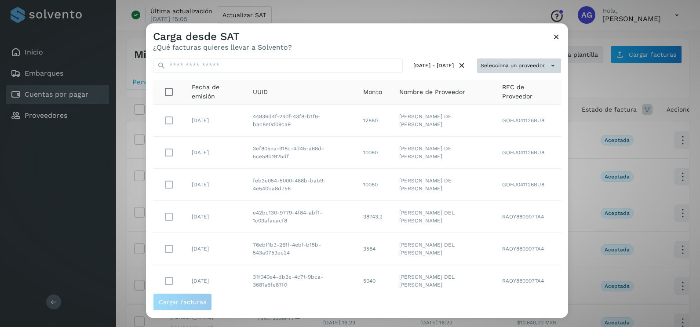
click at [531, 68] on button "Selecciona un proveedor" at bounding box center [519, 66] width 84 height 15
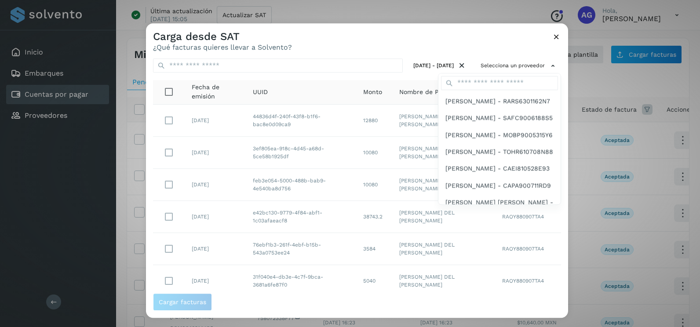
click at [511, 92] on div at bounding box center [500, 82] width 122 height 19
click at [512, 82] on input "text" at bounding box center [499, 83] width 117 height 14
type input "******"
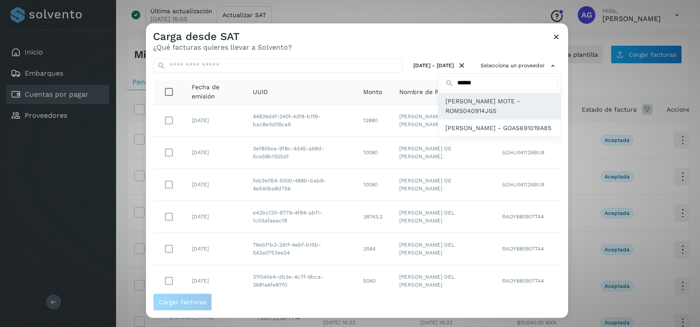
click at [502, 114] on span "[PERSON_NAME] MOTE - ROMS040914JG5" at bounding box center [500, 106] width 108 height 20
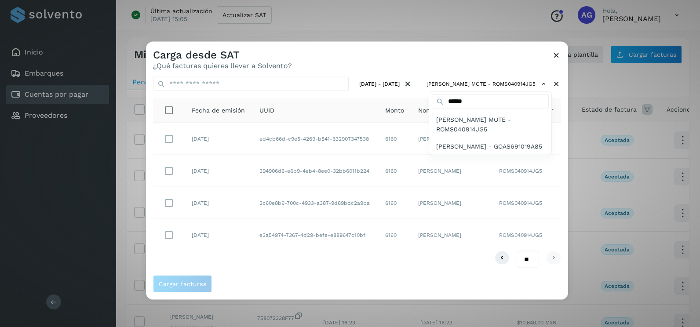
click at [448, 58] on div at bounding box center [496, 205] width 700 height 327
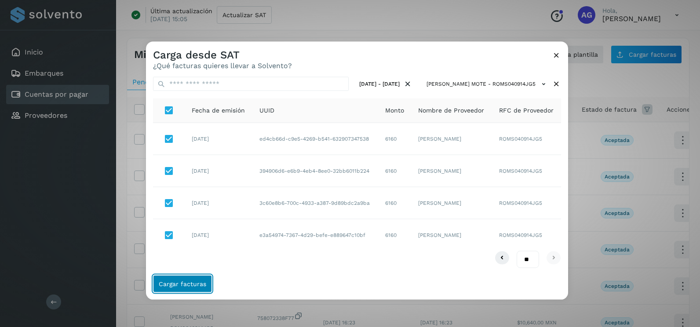
click at [197, 291] on button "Cargar facturas" at bounding box center [182, 284] width 59 height 18
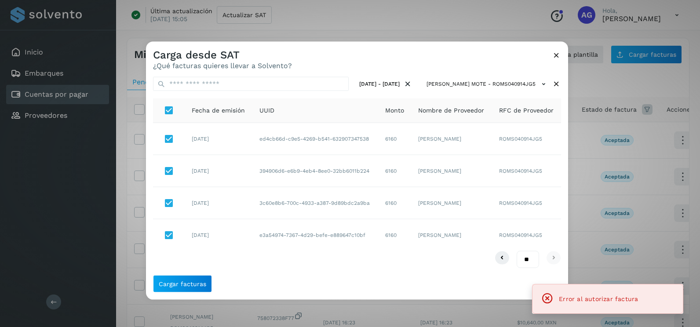
click at [558, 54] on icon at bounding box center [556, 55] width 9 height 9
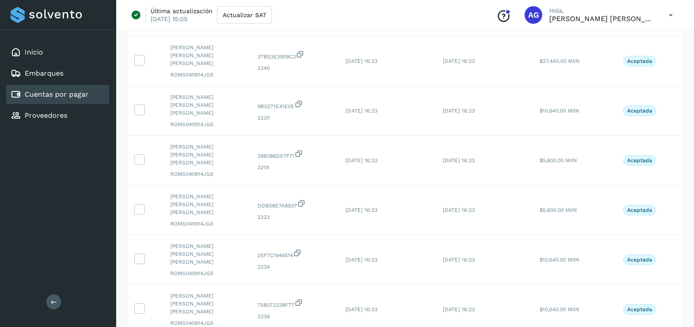
scroll to position [294, 0]
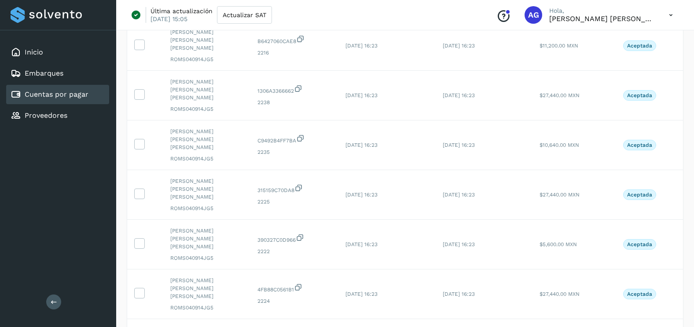
scroll to position [921, 0]
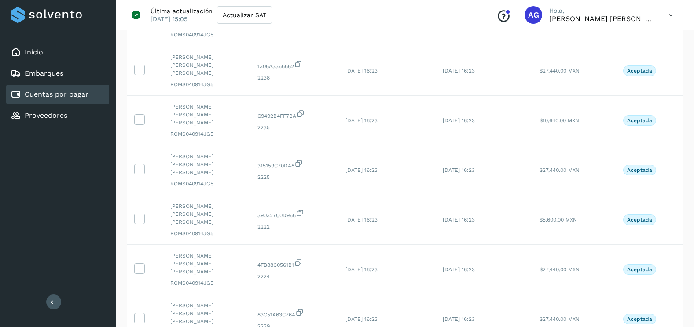
drag, startPoint x: 551, startPoint y: 272, endPoint x: 551, endPoint y: 278, distance: 6.2
select select "**"
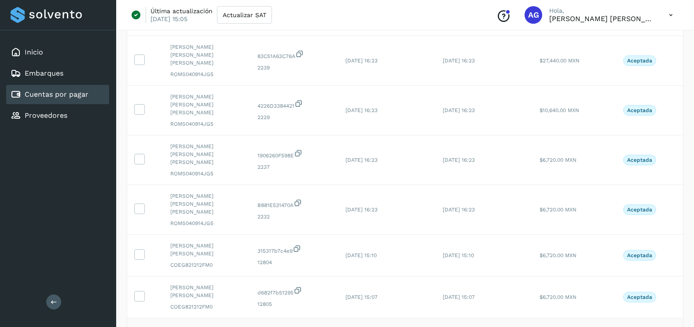
scroll to position [1097, 0]
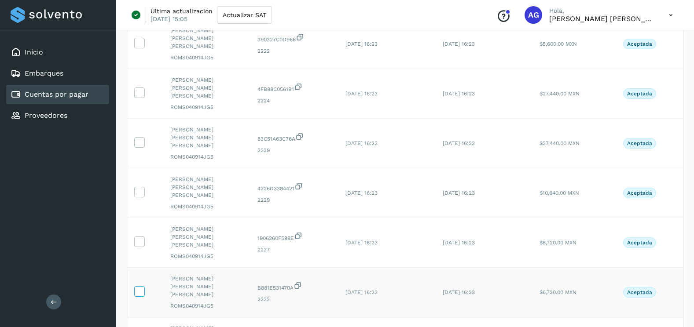
click at [140, 286] on icon at bounding box center [139, 290] width 9 height 9
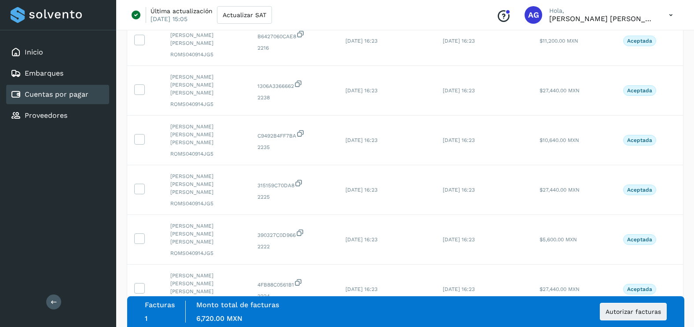
scroll to position [877, 0]
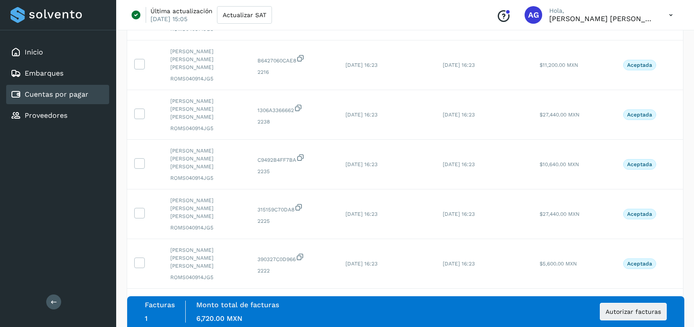
drag, startPoint x: 138, startPoint y: 146, endPoint x: 147, endPoint y: 99, distance: 47.5
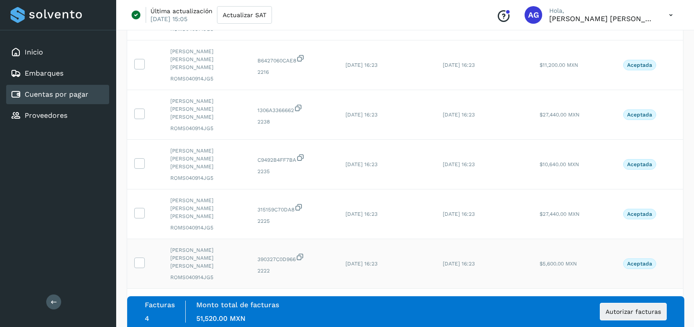
click at [138, 308] on icon at bounding box center [139, 312] width 9 height 9
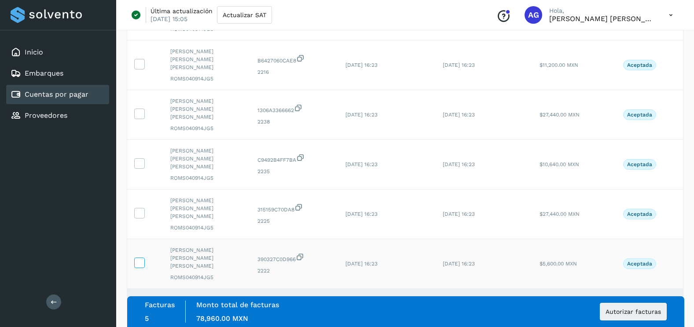
click at [142, 258] on icon at bounding box center [139, 262] width 9 height 9
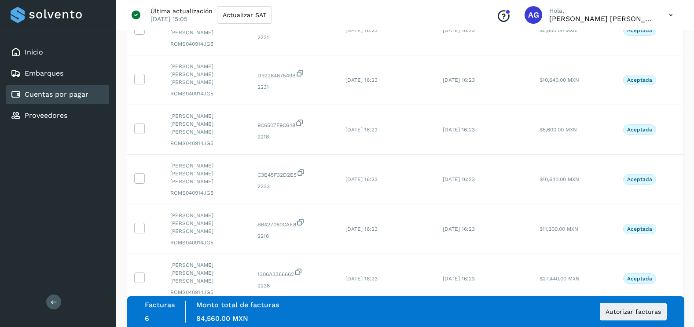
scroll to position [701, 0]
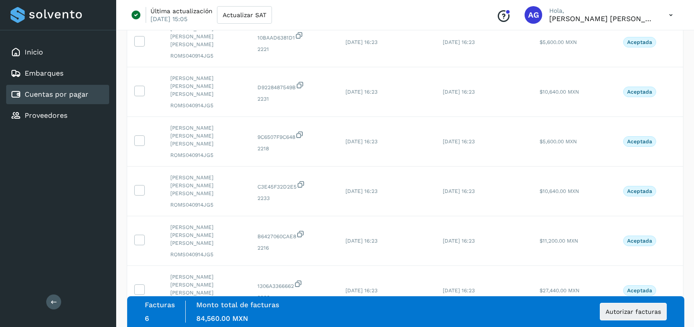
drag, startPoint x: 142, startPoint y: 151, endPoint x: 139, endPoint y: 121, distance: 30.9
click at [142, 285] on icon at bounding box center [139, 289] width 9 height 9
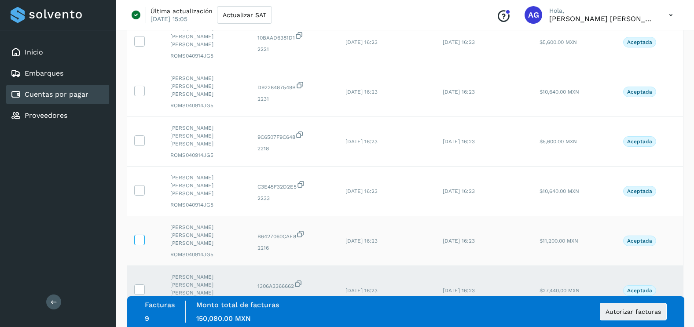
click at [138, 235] on icon at bounding box center [139, 239] width 9 height 9
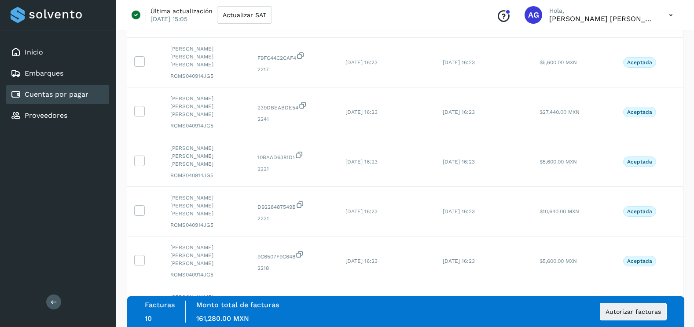
scroll to position [569, 0]
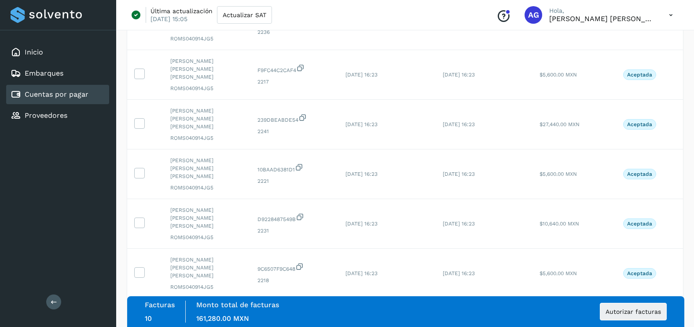
click at [141, 317] on icon at bounding box center [139, 321] width 9 height 9
click at [141, 267] on icon at bounding box center [139, 271] width 9 height 9
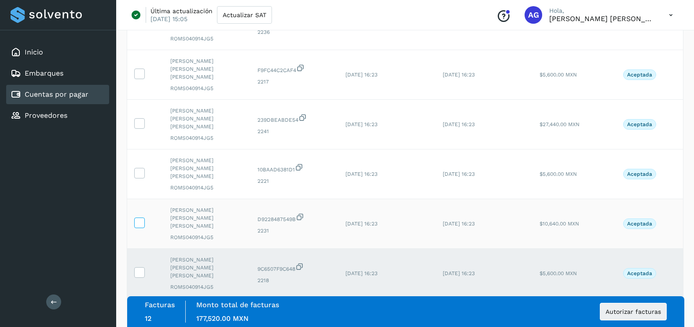
click at [139, 218] on label at bounding box center [139, 223] width 11 height 11
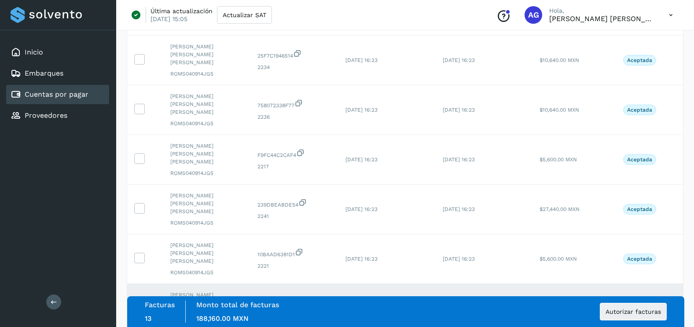
scroll to position [481, 0]
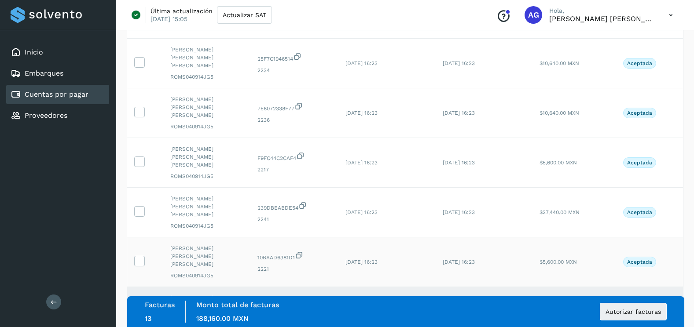
drag, startPoint x: 141, startPoint y: 165, endPoint x: 142, endPoint y: 146, distance: 19.4
click at [142, 256] on icon at bounding box center [139, 260] width 9 height 9
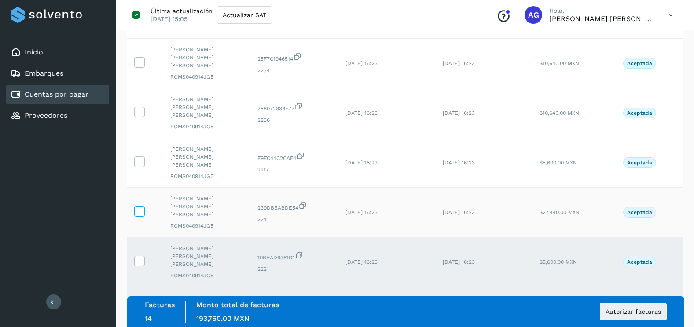
click at [142, 210] on span at bounding box center [139, 213] width 9 height 6
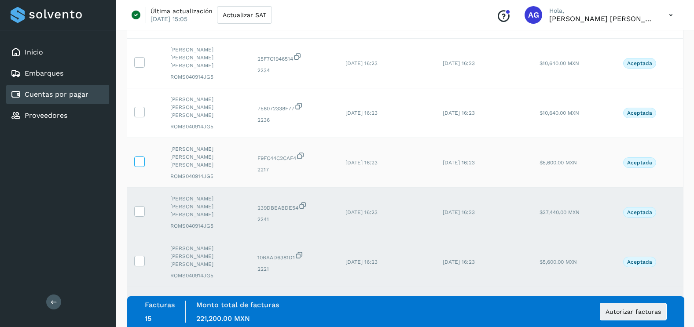
click at [143, 157] on icon at bounding box center [139, 161] width 9 height 9
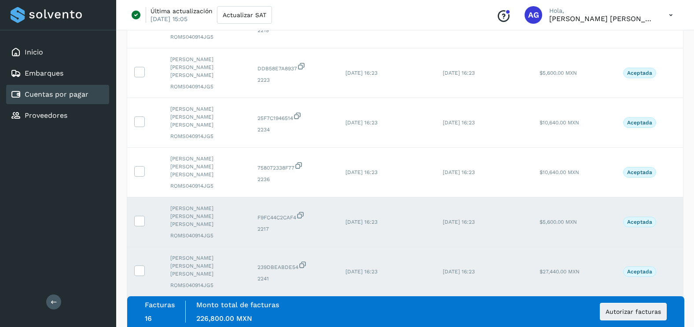
scroll to position [349, 0]
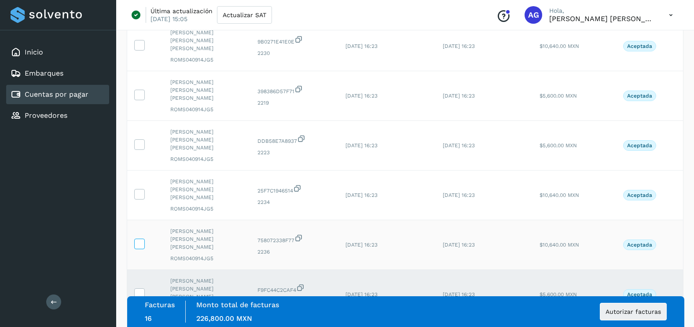
click at [141, 239] on icon at bounding box center [139, 243] width 9 height 9
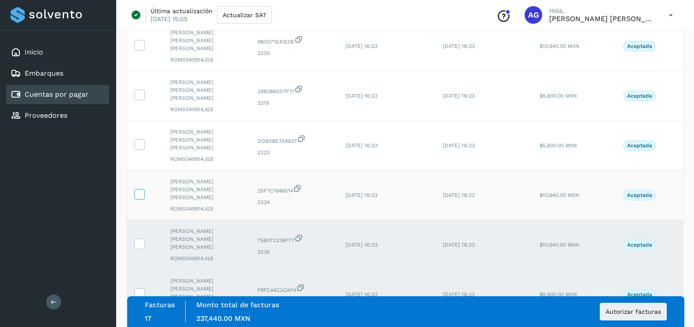
click at [142, 189] on icon at bounding box center [139, 193] width 9 height 9
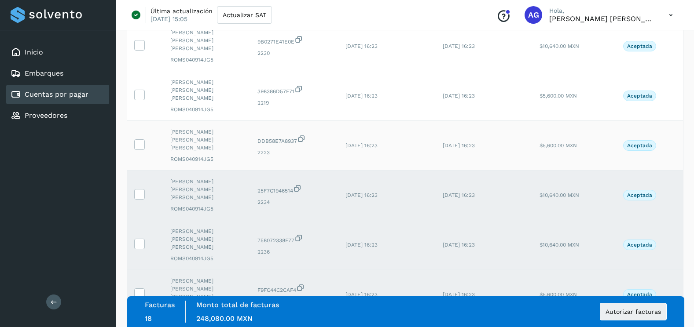
click at [145, 121] on td at bounding box center [145, 146] width 36 height 50
click at [142, 139] on icon at bounding box center [139, 143] width 9 height 9
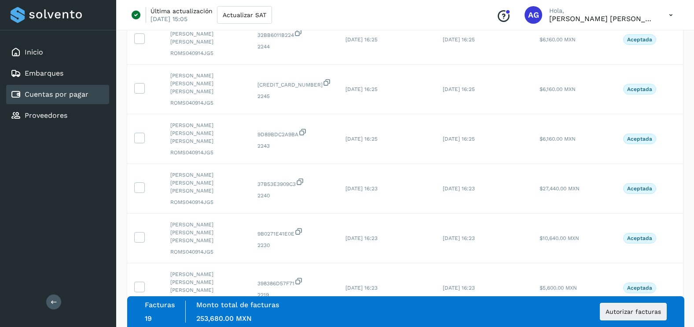
scroll to position [129, 0]
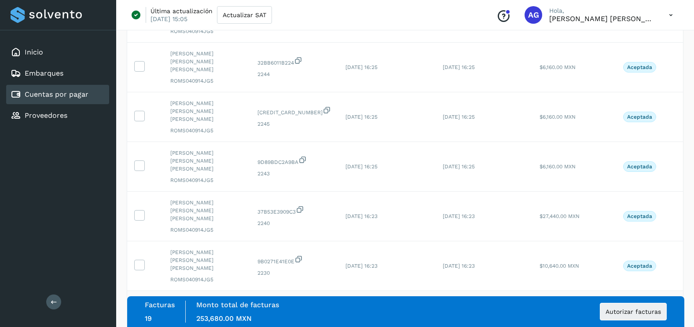
click at [140, 310] on icon at bounding box center [139, 314] width 9 height 9
click at [139, 264] on span at bounding box center [139, 267] width 9 height 6
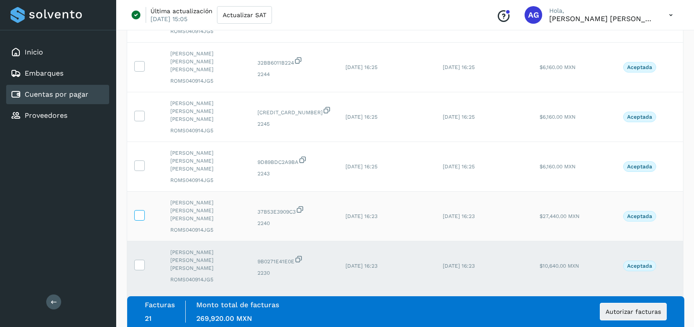
click at [142, 210] on icon at bounding box center [139, 214] width 9 height 9
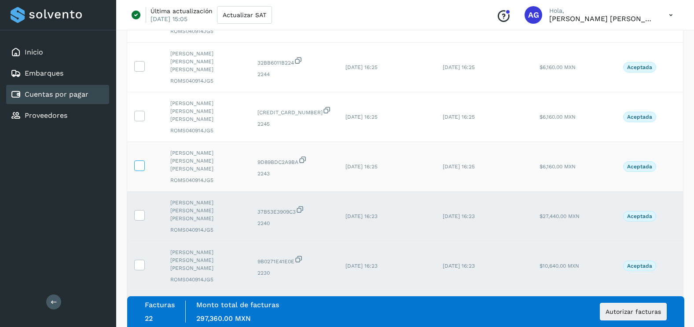
click at [141, 161] on icon at bounding box center [139, 165] width 9 height 9
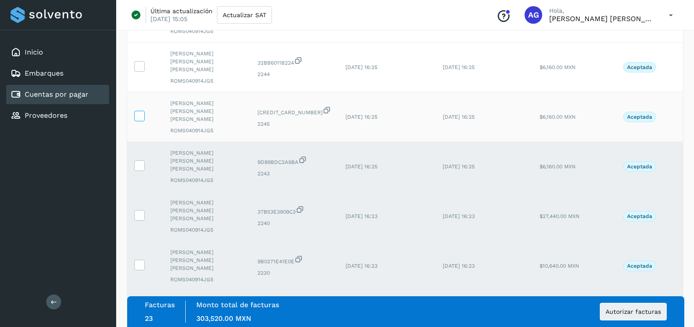
click at [141, 111] on icon at bounding box center [139, 115] width 9 height 9
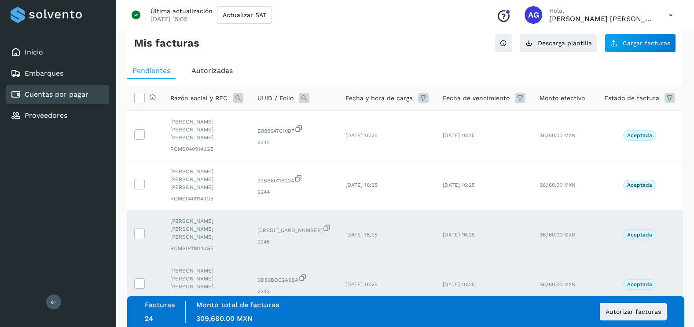
scroll to position [0, 0]
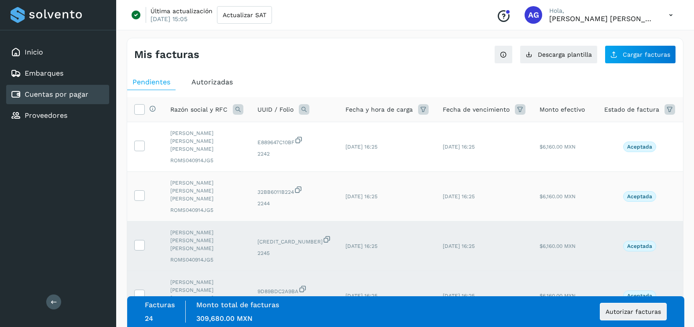
drag, startPoint x: 143, startPoint y: 187, endPoint x: 143, endPoint y: 176, distance: 11.5
click at [143, 190] on icon at bounding box center [139, 194] width 9 height 9
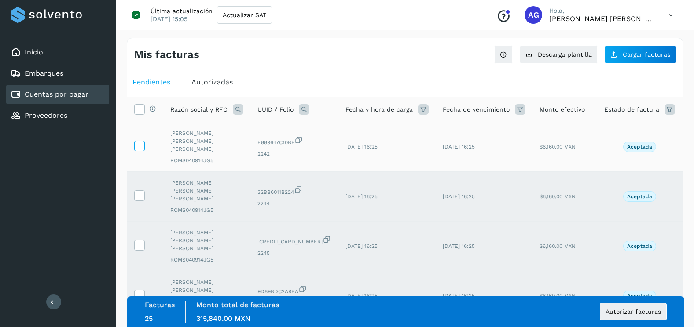
click at [140, 146] on icon at bounding box center [139, 145] width 9 height 9
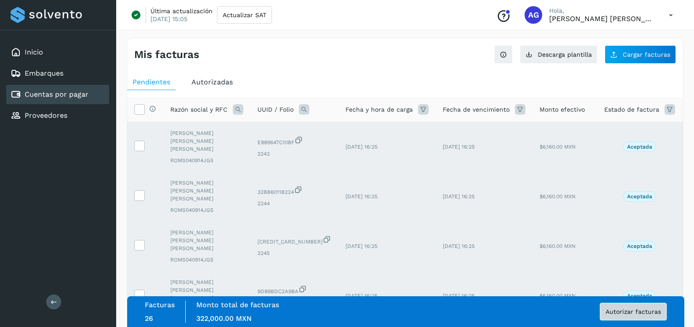
click at [647, 314] on span "Autorizar facturas" at bounding box center [632, 312] width 55 height 6
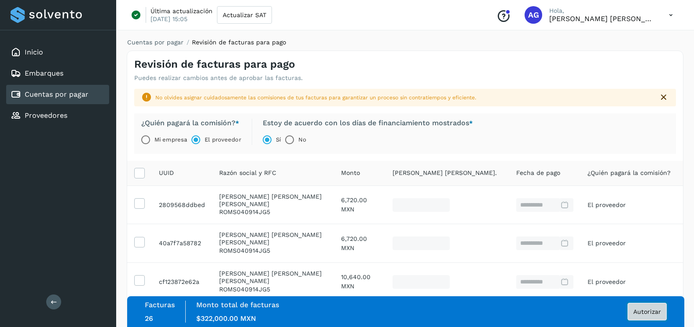
click at [643, 314] on span "Autorizar" at bounding box center [647, 312] width 28 height 6
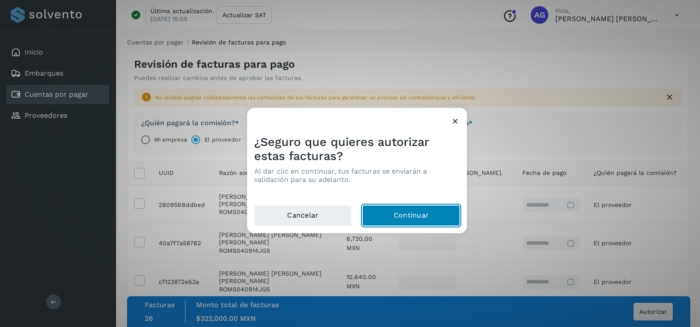
click at [409, 218] on button "Continuar" at bounding box center [412, 215] width 98 height 21
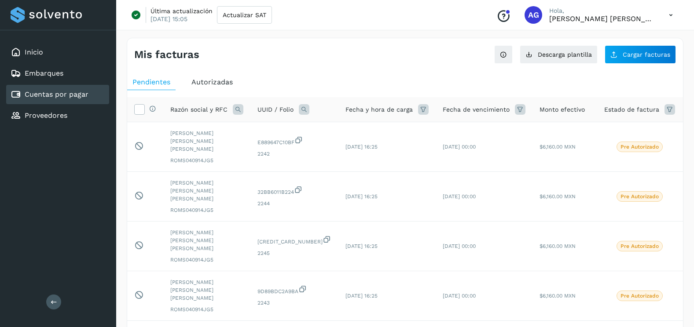
click at [624, 44] on div "Mis facturas Ver instrucciones para cargar Facturas Descarga plantilla Cargar f…" at bounding box center [405, 51] width 556 height 26
click at [630, 55] on span "Cargar facturas" at bounding box center [647, 54] width 48 height 6
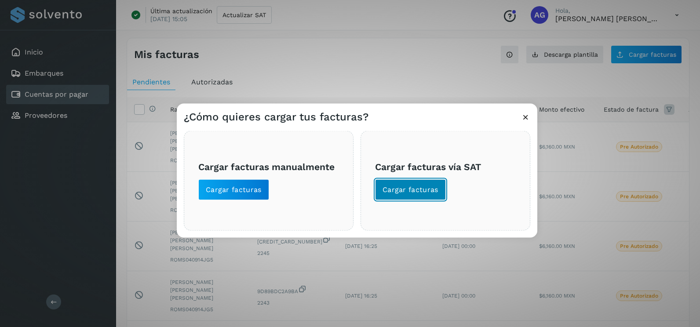
click at [423, 193] on span "Cargar facturas" at bounding box center [411, 190] width 56 height 10
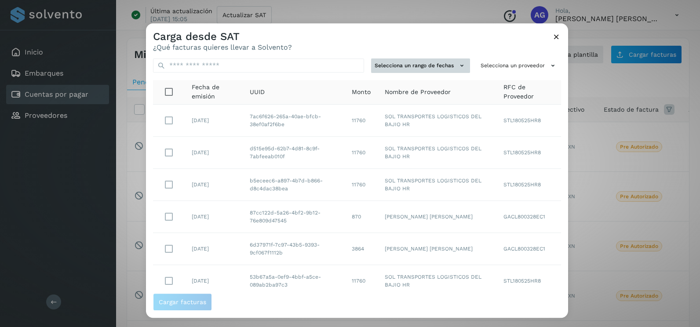
click at [410, 66] on button "Selecciona un rango de fechas" at bounding box center [420, 66] width 99 height 15
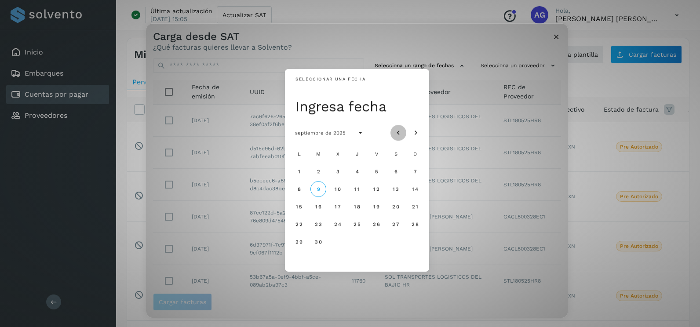
click at [396, 130] on icon "Mes anterior" at bounding box center [398, 133] width 9 height 9
click at [337, 222] on span "20" at bounding box center [337, 224] width 7 height 6
click at [360, 225] on span "21" at bounding box center [357, 224] width 7 height 6
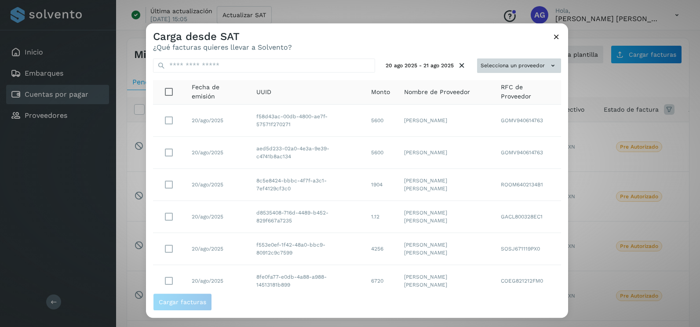
click at [530, 64] on button "Selecciona un proveedor" at bounding box center [519, 66] width 84 height 15
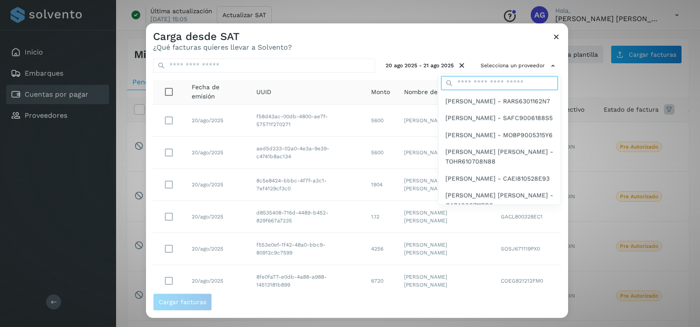
click at [504, 90] on input "text" at bounding box center [499, 83] width 117 height 14
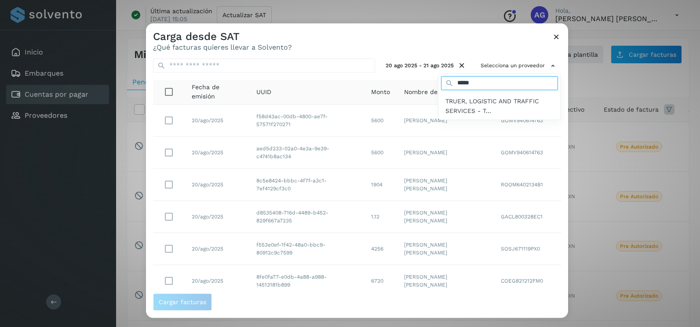
type input "*****"
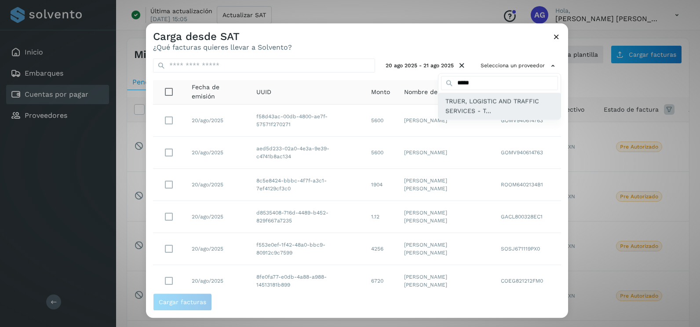
click at [489, 113] on span "TRUER, LOGISTIC AND TRAFFIC SERVICES - T..." at bounding box center [500, 106] width 108 height 20
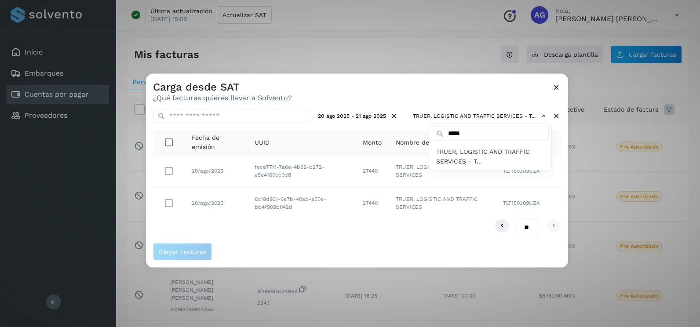
click at [563, 161] on div at bounding box center [496, 237] width 700 height 327
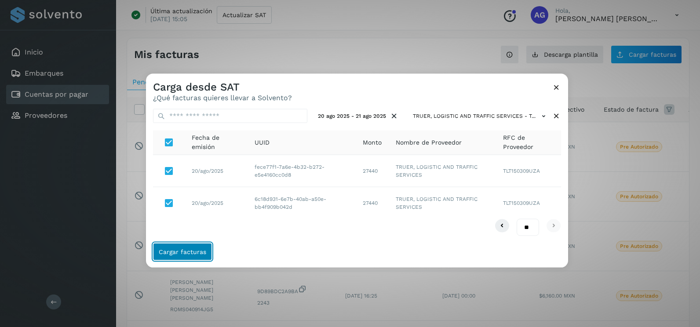
click at [179, 251] on span "Cargar facturas" at bounding box center [183, 252] width 48 height 6
click at [198, 251] on span "Cargar facturas" at bounding box center [183, 252] width 48 height 6
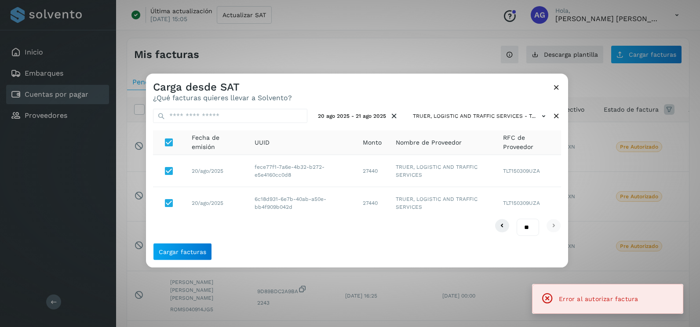
click at [556, 91] on icon at bounding box center [556, 87] width 9 height 9
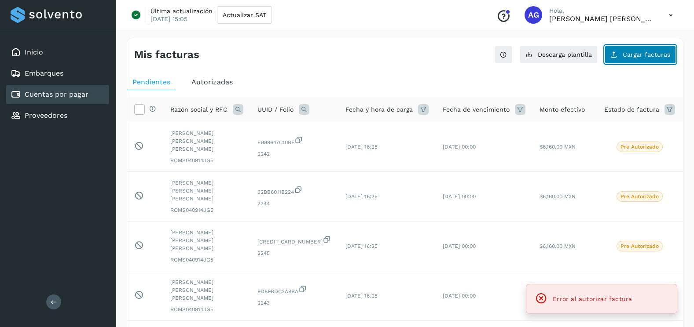
click at [637, 59] on button "Cargar facturas" at bounding box center [639, 54] width 71 height 18
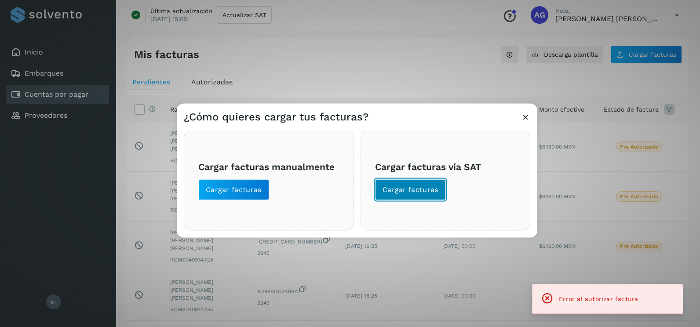
click at [401, 200] on button "Cargar facturas" at bounding box center [410, 189] width 71 height 21
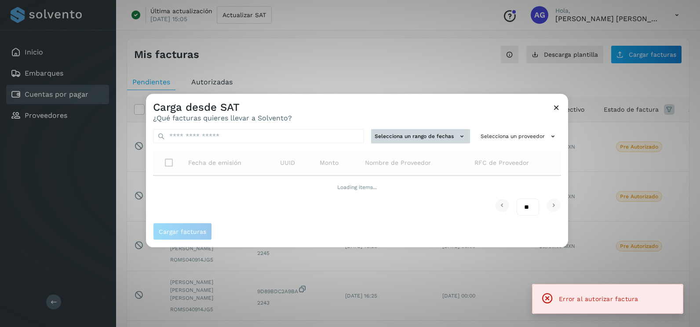
click at [429, 143] on button "Selecciona un rango de fechas" at bounding box center [420, 136] width 99 height 15
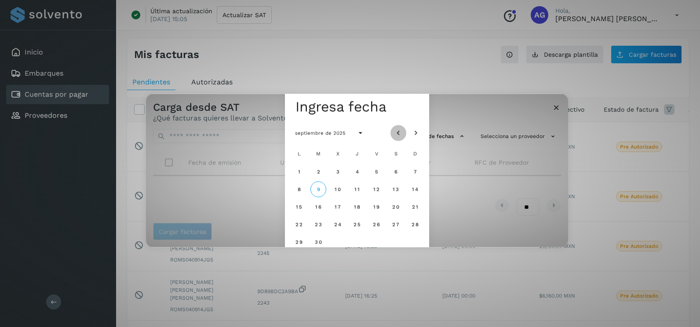
click at [400, 135] on icon "Mes anterior" at bounding box center [398, 133] width 9 height 9
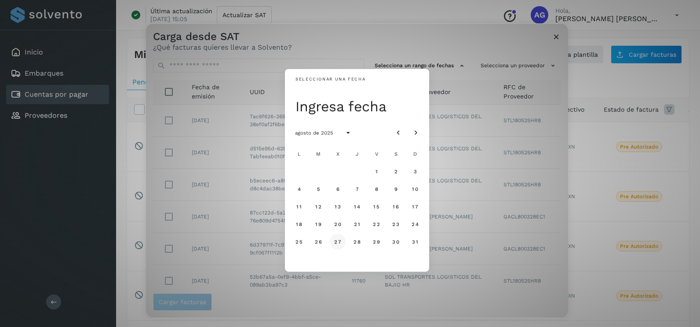
click at [341, 243] on span "27" at bounding box center [337, 242] width 7 height 6
click at [357, 242] on span "28" at bounding box center [356, 242] width 7 height 6
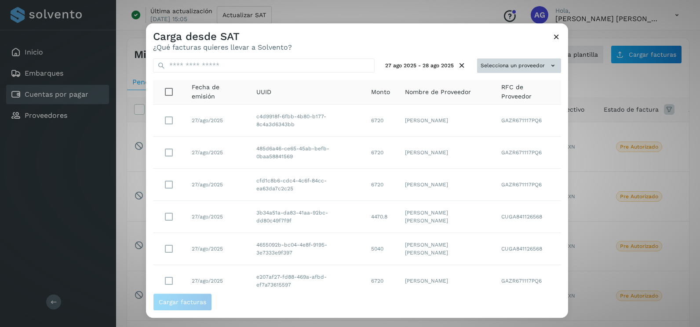
click at [509, 60] on button "Selecciona un proveedor" at bounding box center [519, 66] width 84 height 15
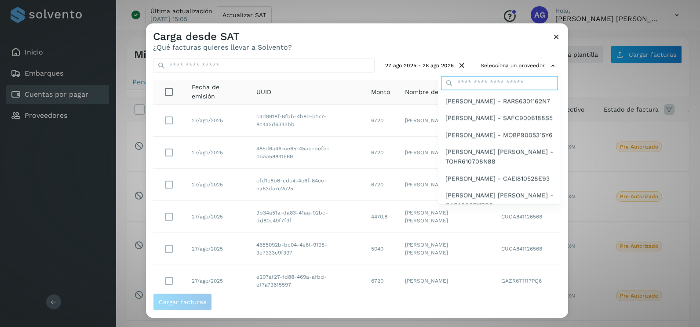
click at [490, 84] on input "text" at bounding box center [499, 83] width 117 height 14
type input "*****"
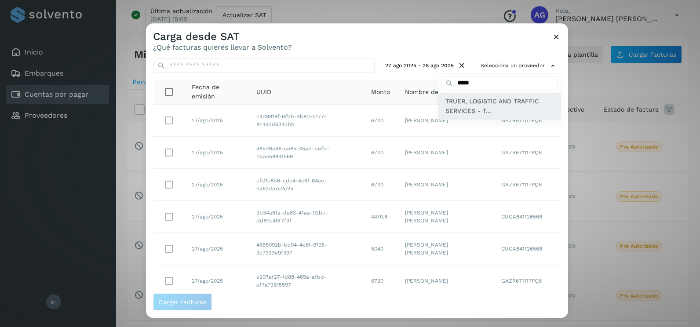
click at [476, 114] on span "TRUER, LOGISTIC AND TRAFFIC SERVICES - T..." at bounding box center [500, 106] width 108 height 20
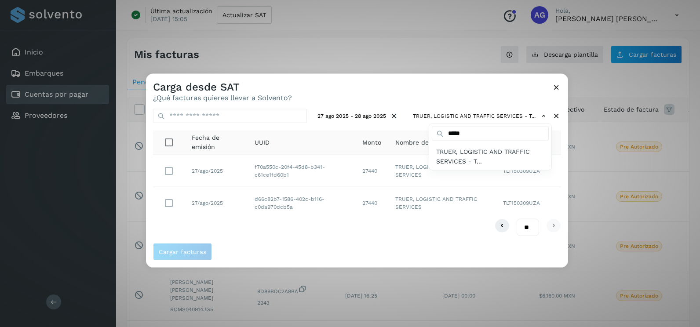
click at [434, 105] on div at bounding box center [496, 237] width 700 height 327
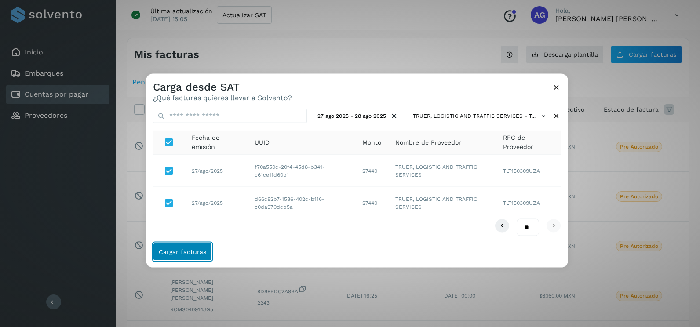
click at [192, 249] on span "Cargar facturas" at bounding box center [183, 252] width 48 height 6
click at [556, 87] on icon at bounding box center [556, 87] width 9 height 9
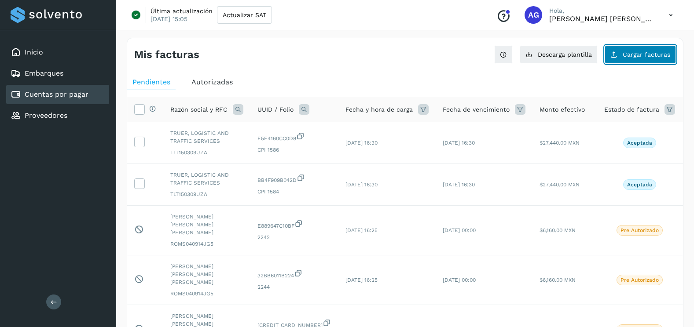
click at [644, 62] on button "Cargar facturas" at bounding box center [639, 54] width 71 height 18
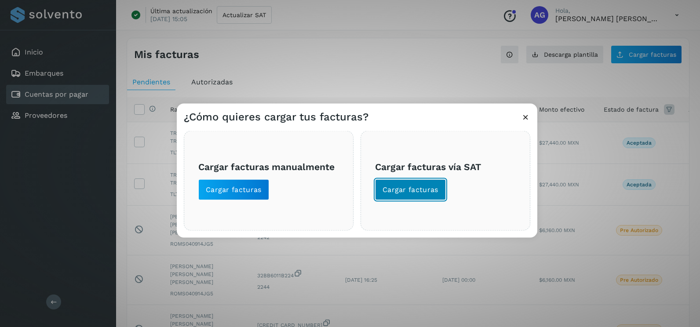
click at [441, 187] on button "Cargar facturas" at bounding box center [410, 189] width 71 height 21
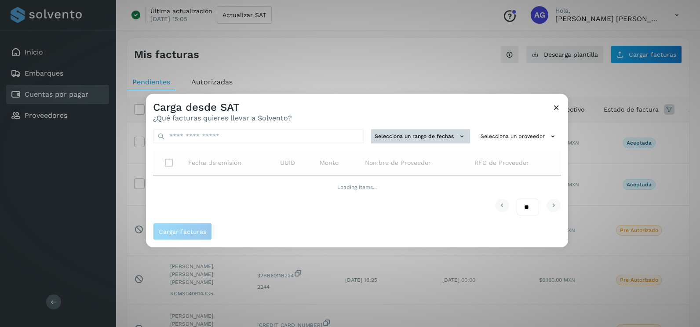
click at [454, 135] on button "Selecciona un rango de fechas" at bounding box center [420, 136] width 99 height 15
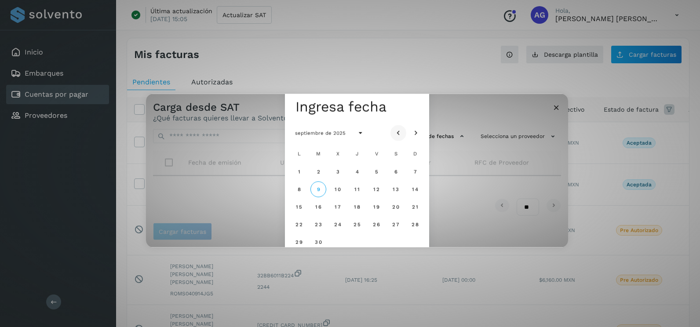
click at [401, 131] on icon "Mes anterior" at bounding box center [398, 133] width 9 height 9
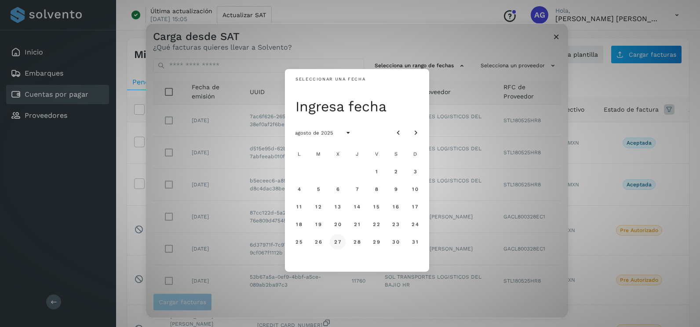
click at [340, 246] on button "27" at bounding box center [338, 242] width 16 height 16
click at [353, 245] on button "28" at bounding box center [357, 242] width 16 height 16
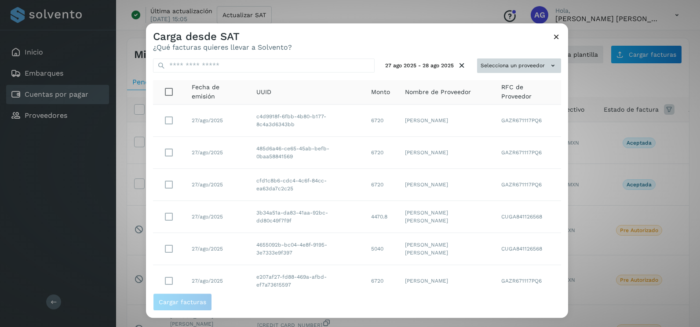
click at [527, 63] on button "Selecciona un proveedor" at bounding box center [519, 66] width 84 height 15
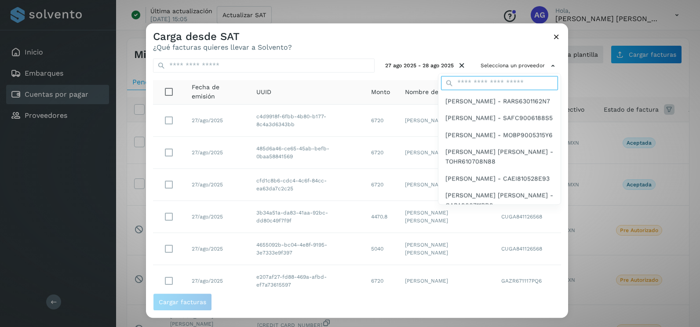
click at [501, 87] on input "text" at bounding box center [499, 83] width 117 height 14
type input "*****"
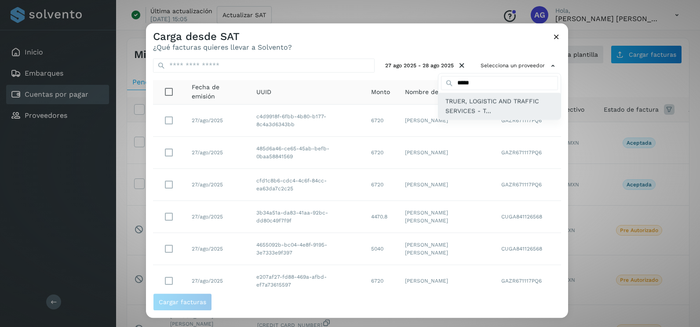
click at [501, 114] on span "TRUER, LOGISTIC AND TRAFFIC SERVICES - T..." at bounding box center [500, 106] width 108 height 20
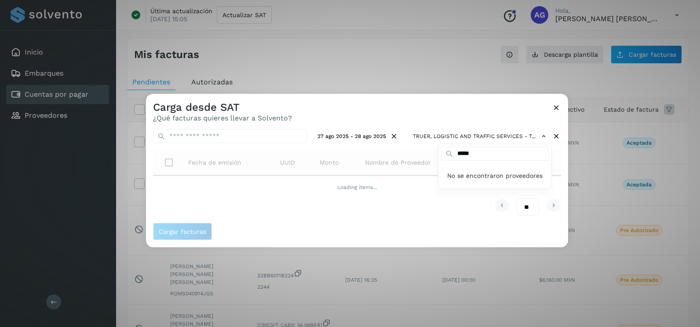
click at [483, 110] on div at bounding box center [496, 257] width 700 height 327
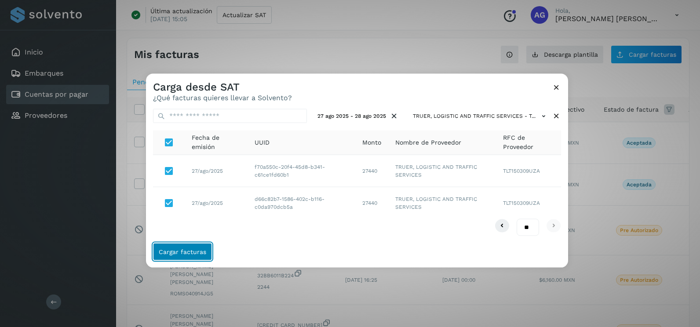
click at [191, 250] on span "Cargar facturas" at bounding box center [183, 252] width 48 height 6
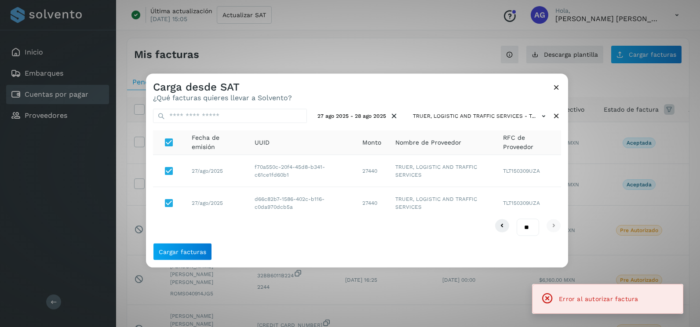
click at [556, 88] on icon at bounding box center [556, 87] width 9 height 9
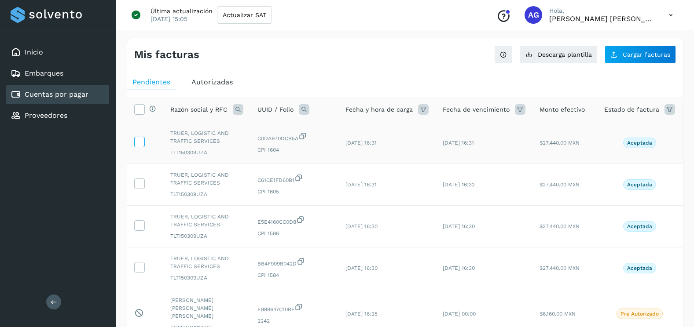
click at [142, 143] on icon at bounding box center [139, 141] width 9 height 9
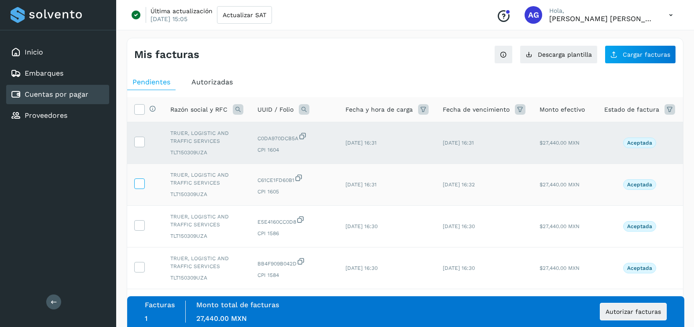
click at [139, 187] on icon at bounding box center [139, 183] width 9 height 9
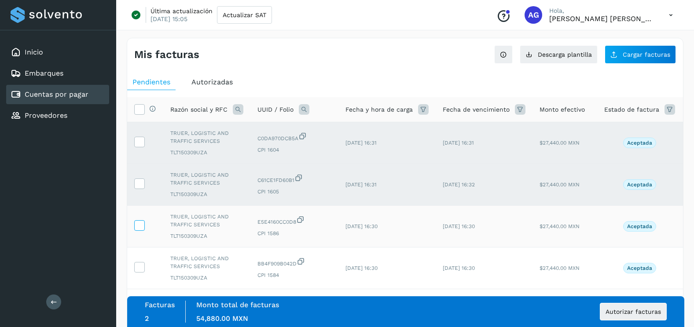
click at [137, 226] on icon at bounding box center [139, 224] width 9 height 9
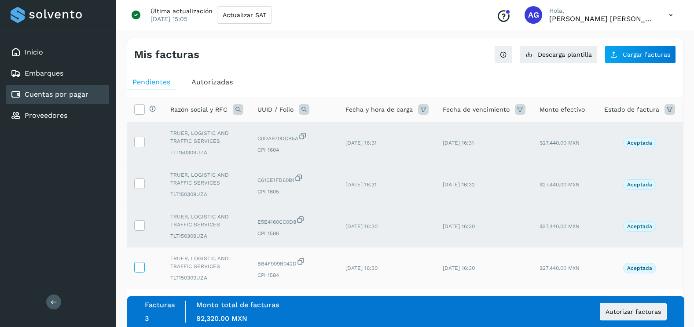
click at [140, 268] on icon at bounding box center [139, 266] width 9 height 9
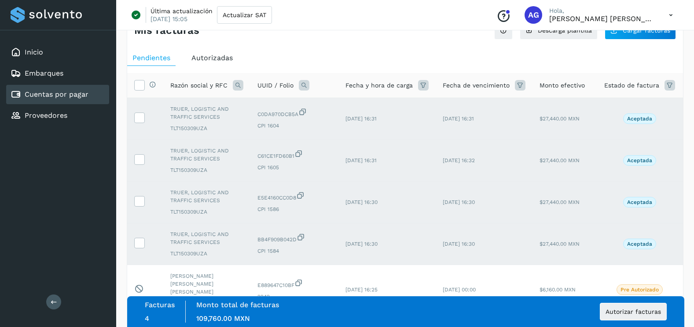
scroll to position [44, 0]
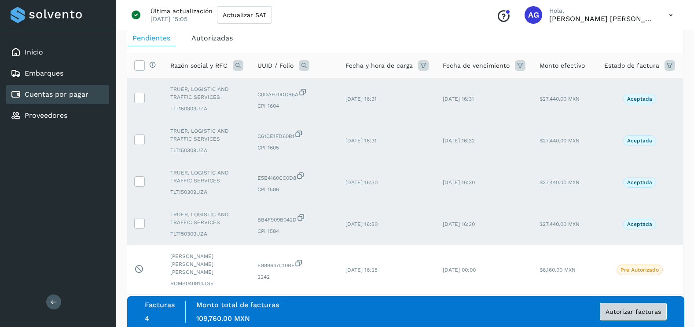
click at [647, 319] on button "Autorizar facturas" at bounding box center [633, 312] width 67 height 18
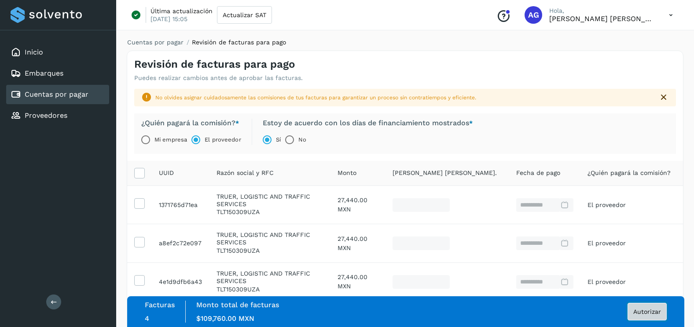
click at [640, 319] on button "Autorizar" at bounding box center [646, 312] width 39 height 18
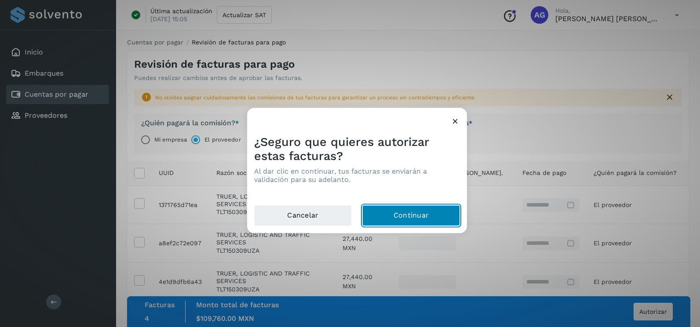
click at [435, 210] on button "Continuar" at bounding box center [412, 215] width 98 height 21
